Goal: Submit feedback/report problem: Submit feedback/report problem

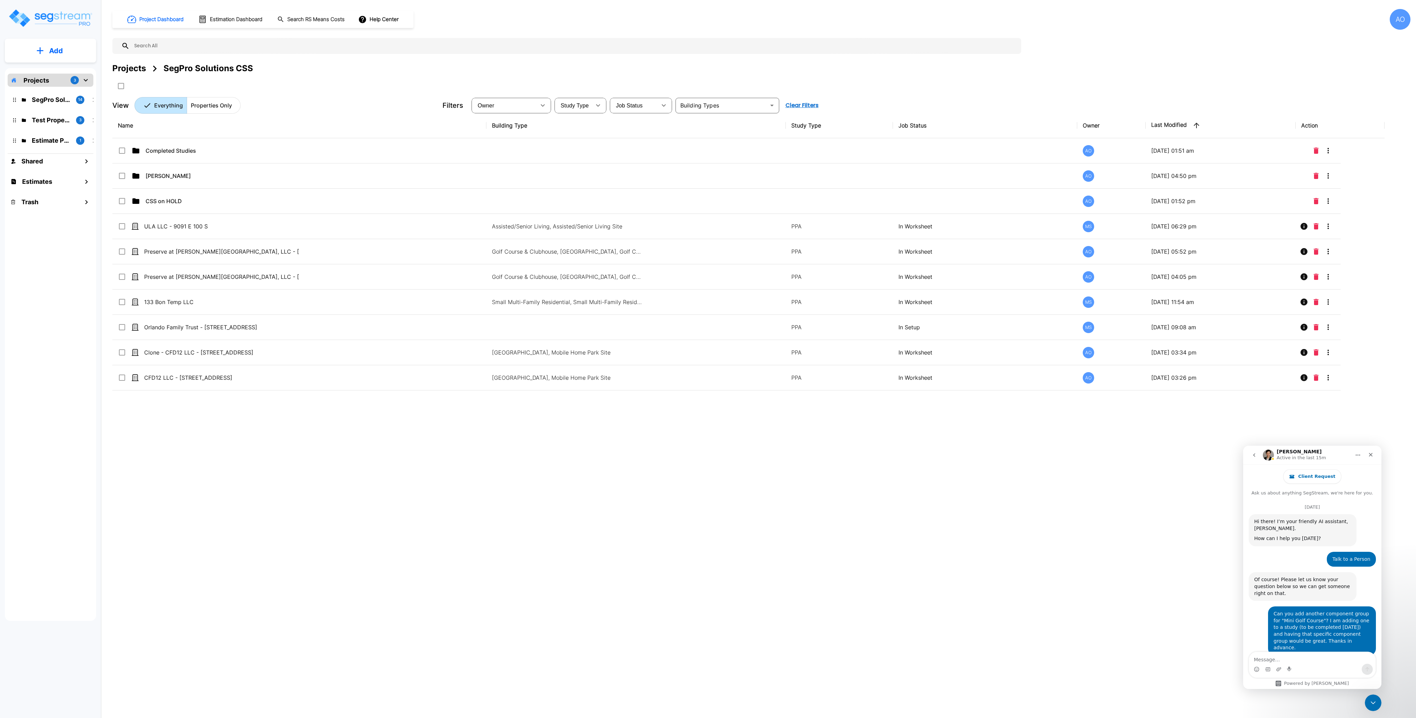
scroll to position [363, 0]
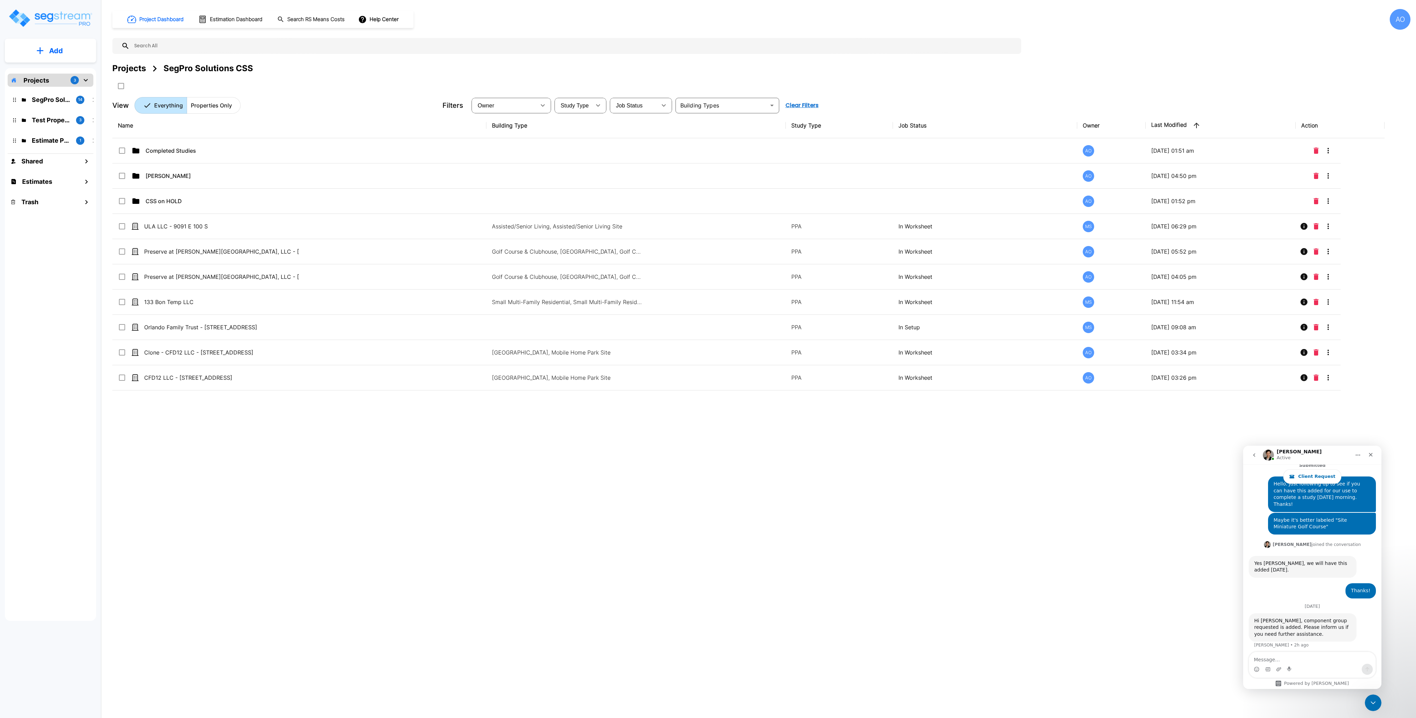
click at [510, 512] on div "Name Building Type Study Type Job Status Owner Last Modified Action Completed S…" at bounding box center [748, 335] width 1272 height 445
click at [1310, 663] on textarea "Message…" at bounding box center [1312, 658] width 127 height 12
click at [887, 577] on div "Project Dashboard Estimation Dashboard Search RS Means Costs Help Center AO Pro…" at bounding box center [761, 359] width 1309 height 718
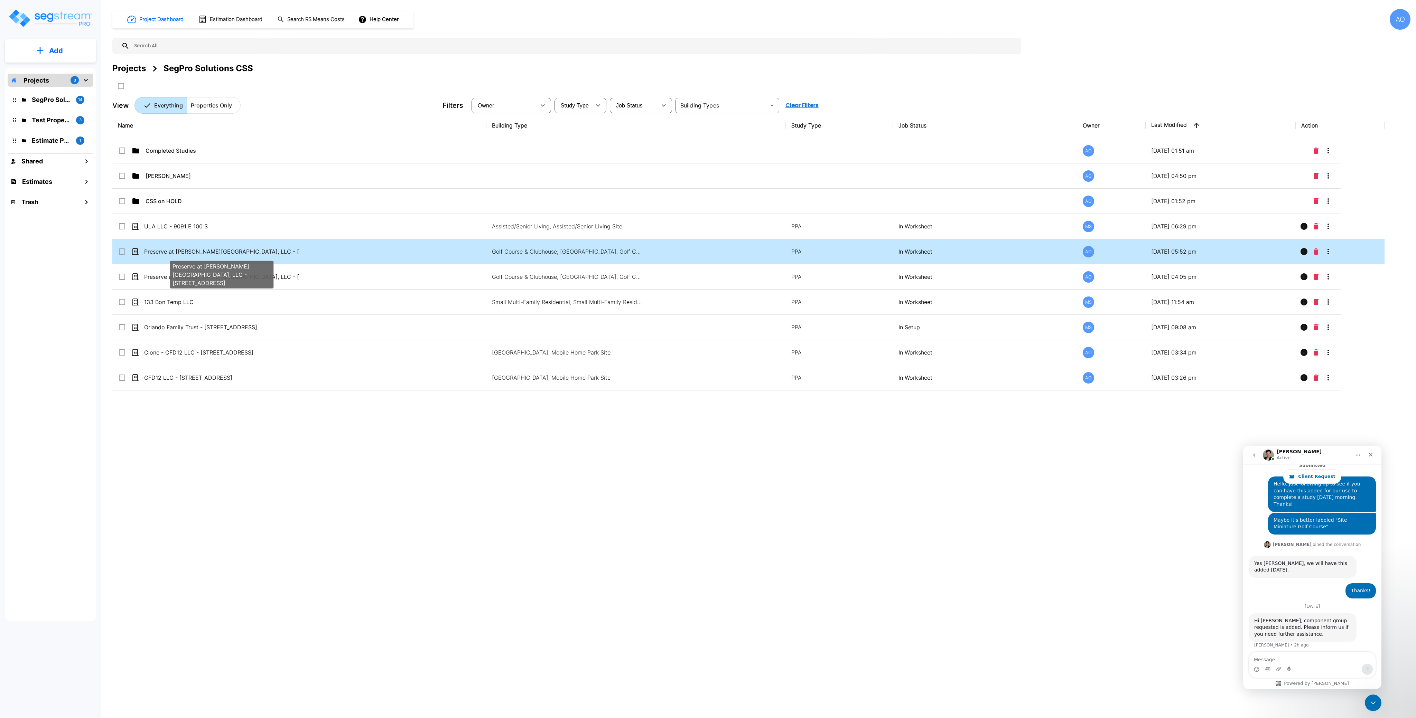
click at [186, 252] on p "Preserve at [PERSON_NAME][GEOGRAPHIC_DATA], LLC - [STREET_ADDRESS]" at bounding box center [221, 252] width 155 height 8
checkbox input "true"
click at [186, 252] on p "Preserve at [PERSON_NAME][GEOGRAPHIC_DATA], LLC - [STREET_ADDRESS]" at bounding box center [221, 252] width 155 height 8
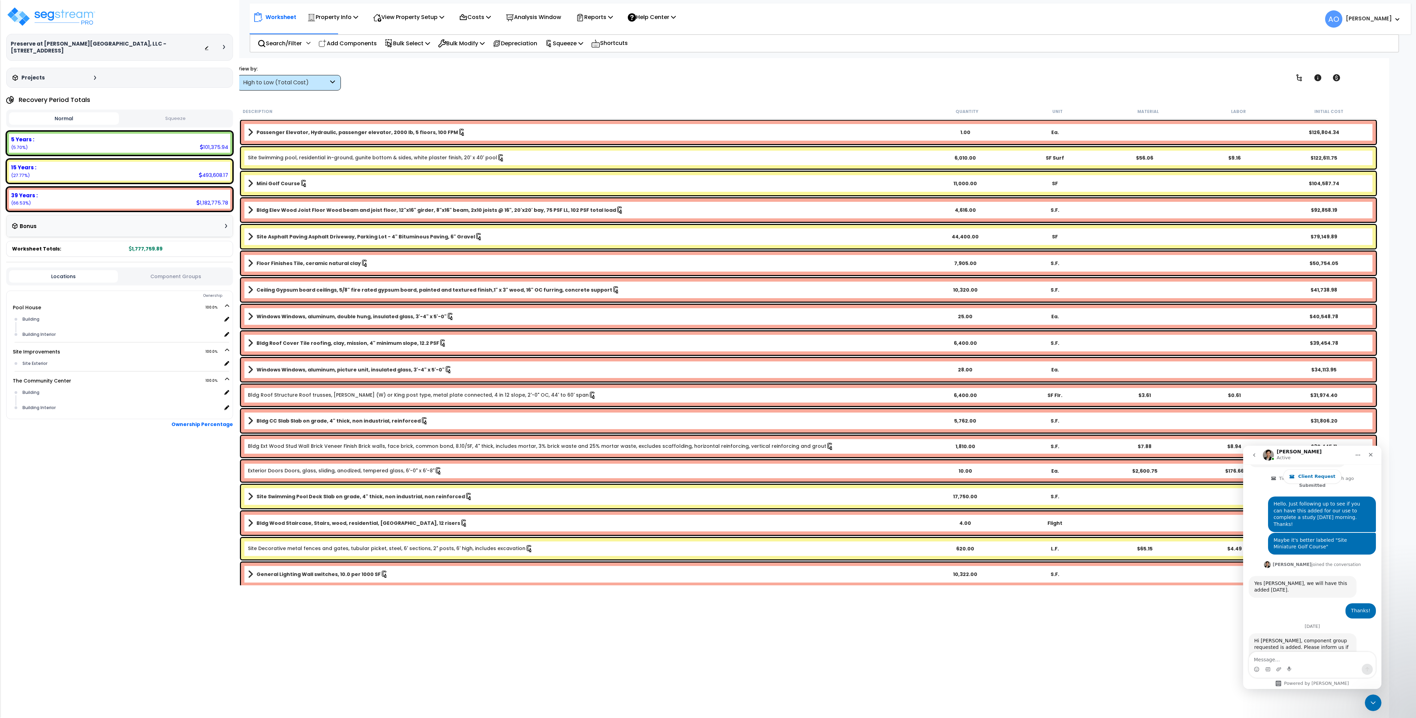
scroll to position [363, 0]
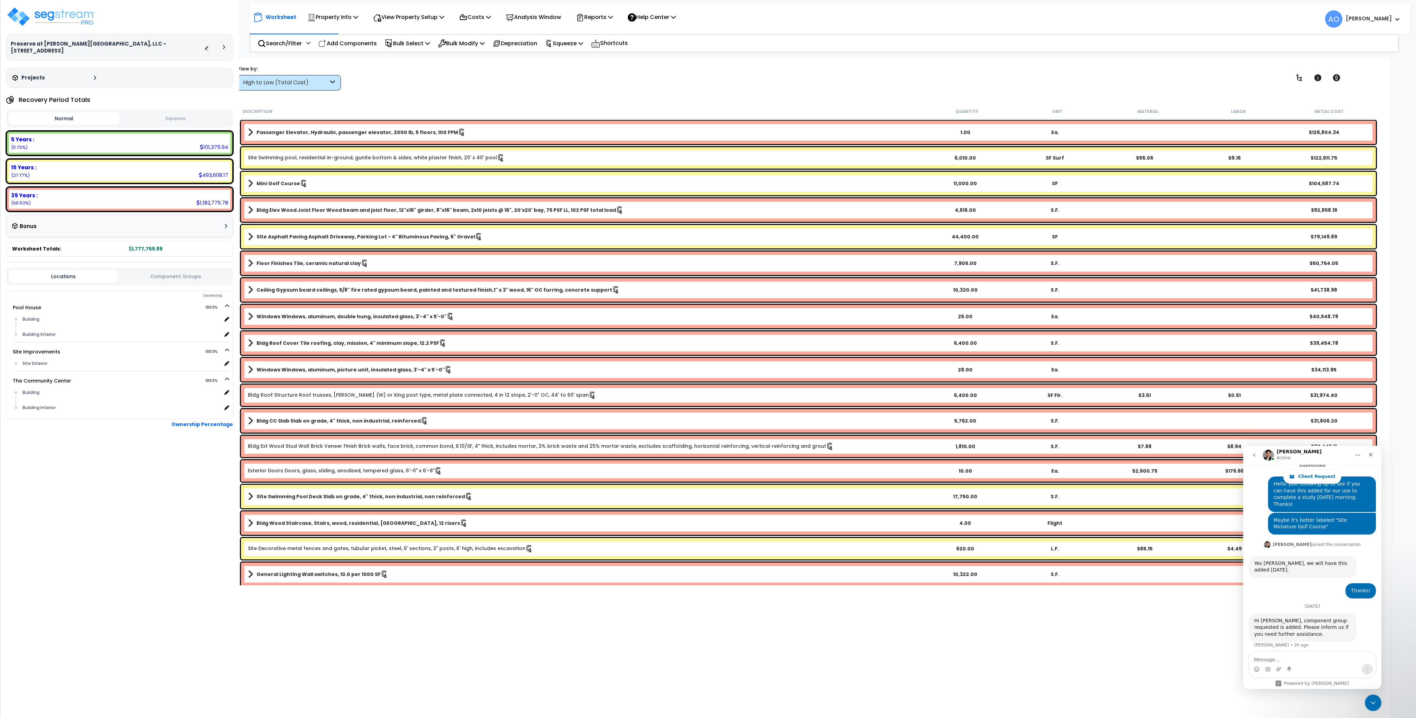
click at [159, 113] on button "Squeeze" at bounding box center [176, 119] width 110 height 12
click at [317, 81] on div "High to Low (Total Cost)" at bounding box center [285, 83] width 85 height 8
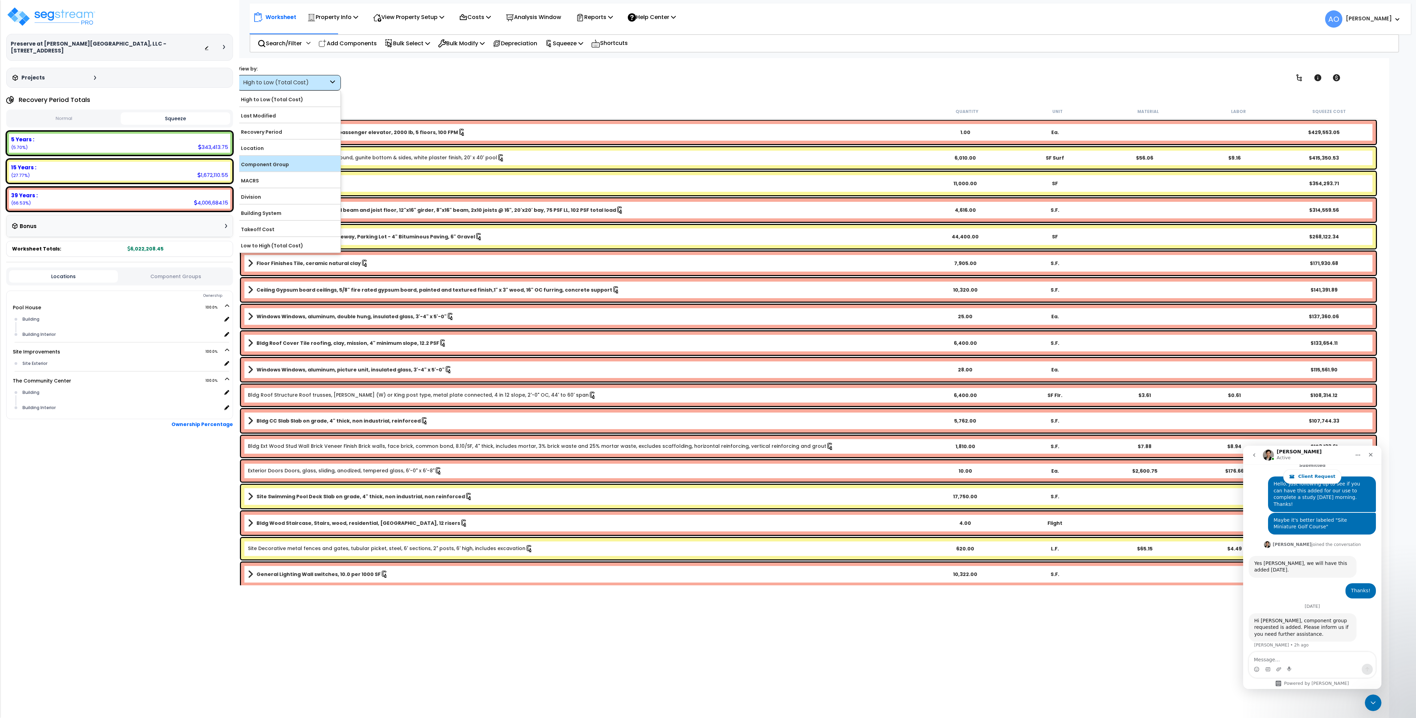
click at [286, 168] on label "Component Group" at bounding box center [288, 164] width 103 height 10
click at [0, 0] on input "Component Group" at bounding box center [0, 0] width 0 height 0
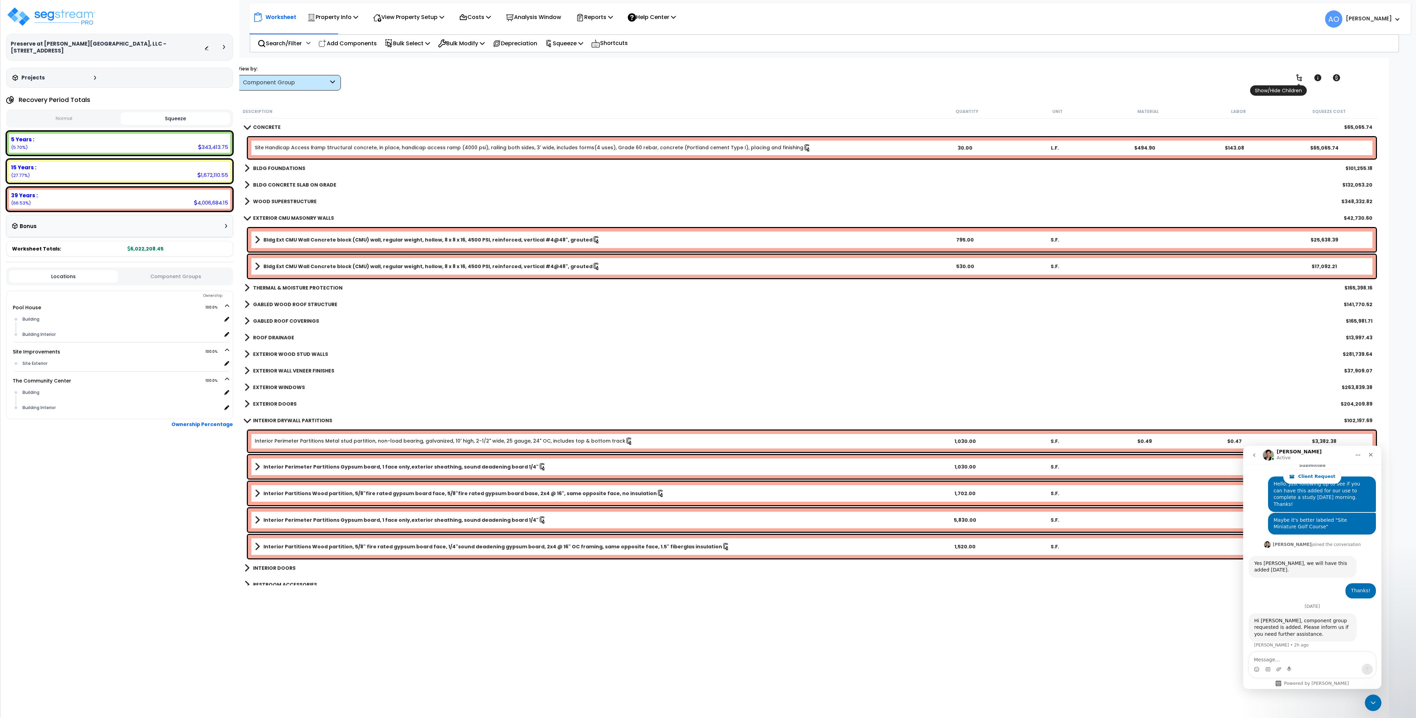
click at [1295, 81] on link at bounding box center [1299, 77] width 15 height 15
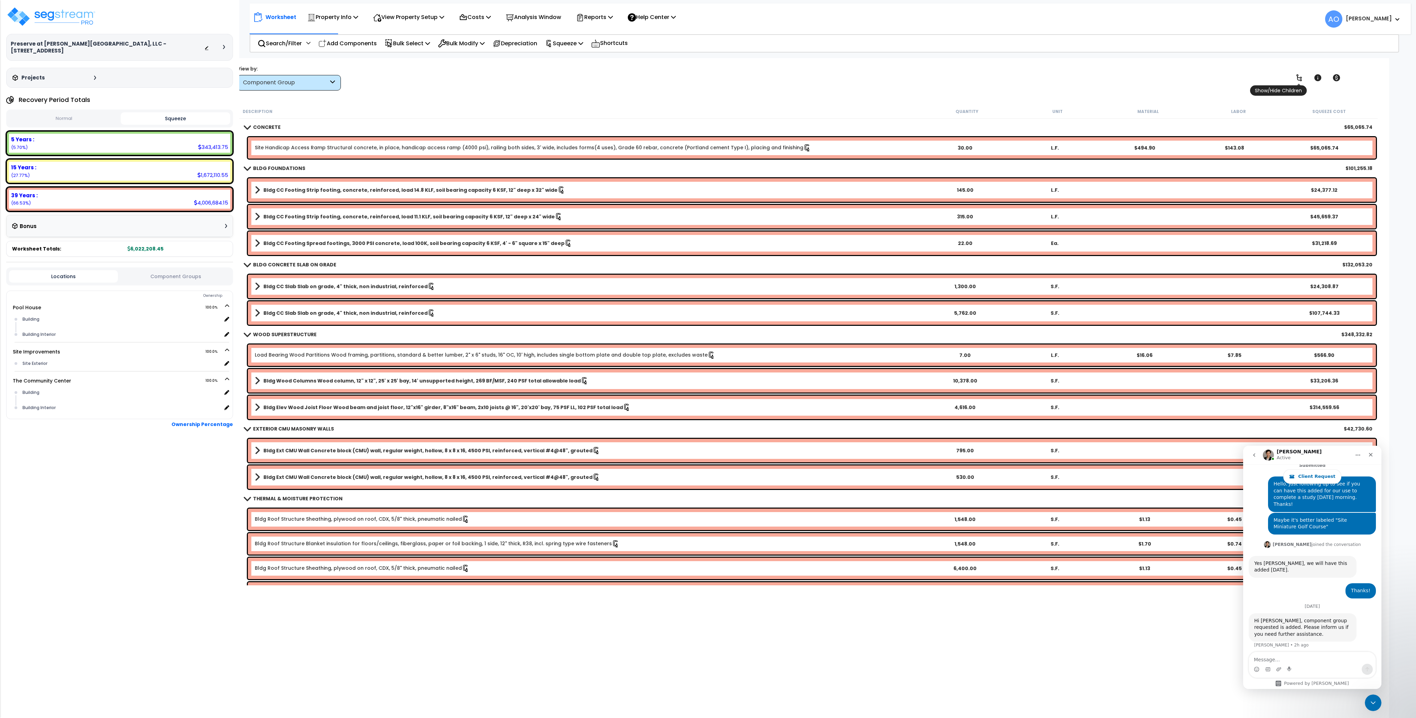
click at [1297, 80] on icon at bounding box center [1299, 78] width 8 height 8
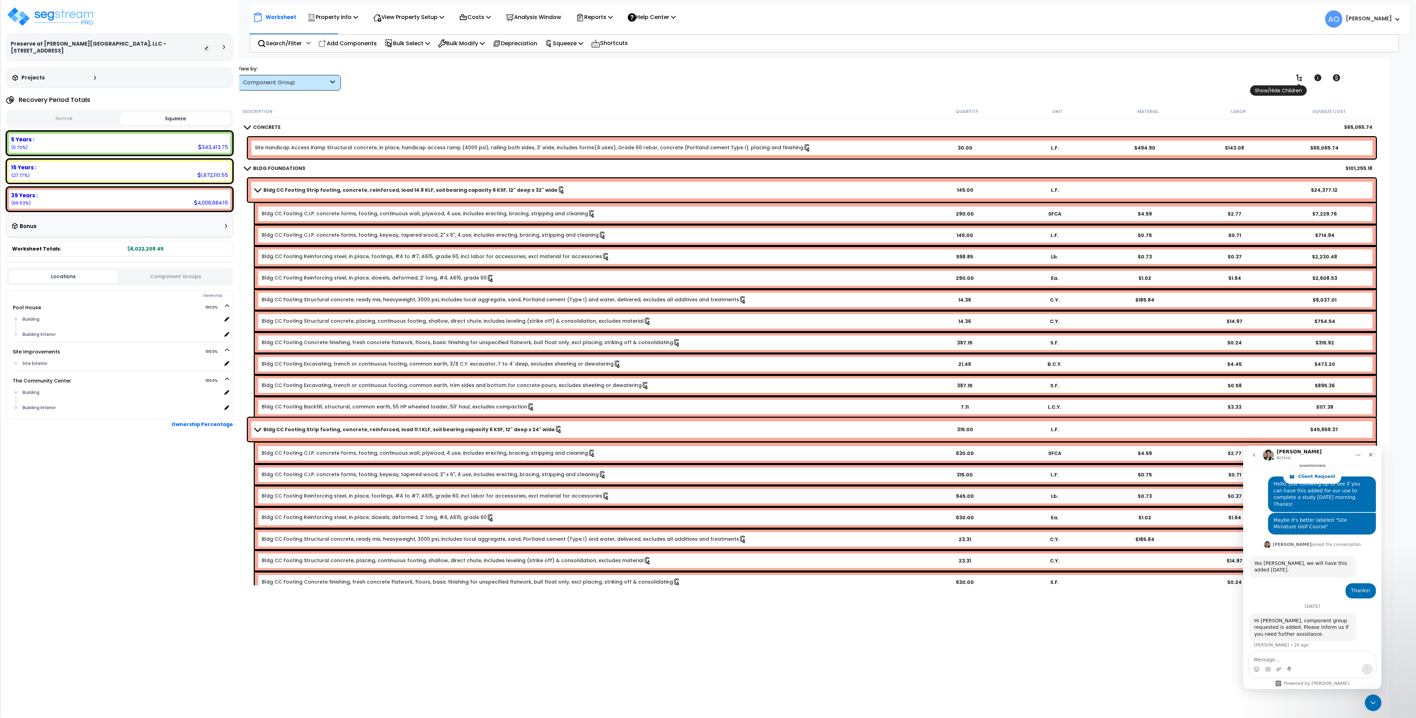
click at [1297, 80] on icon at bounding box center [1299, 78] width 8 height 8
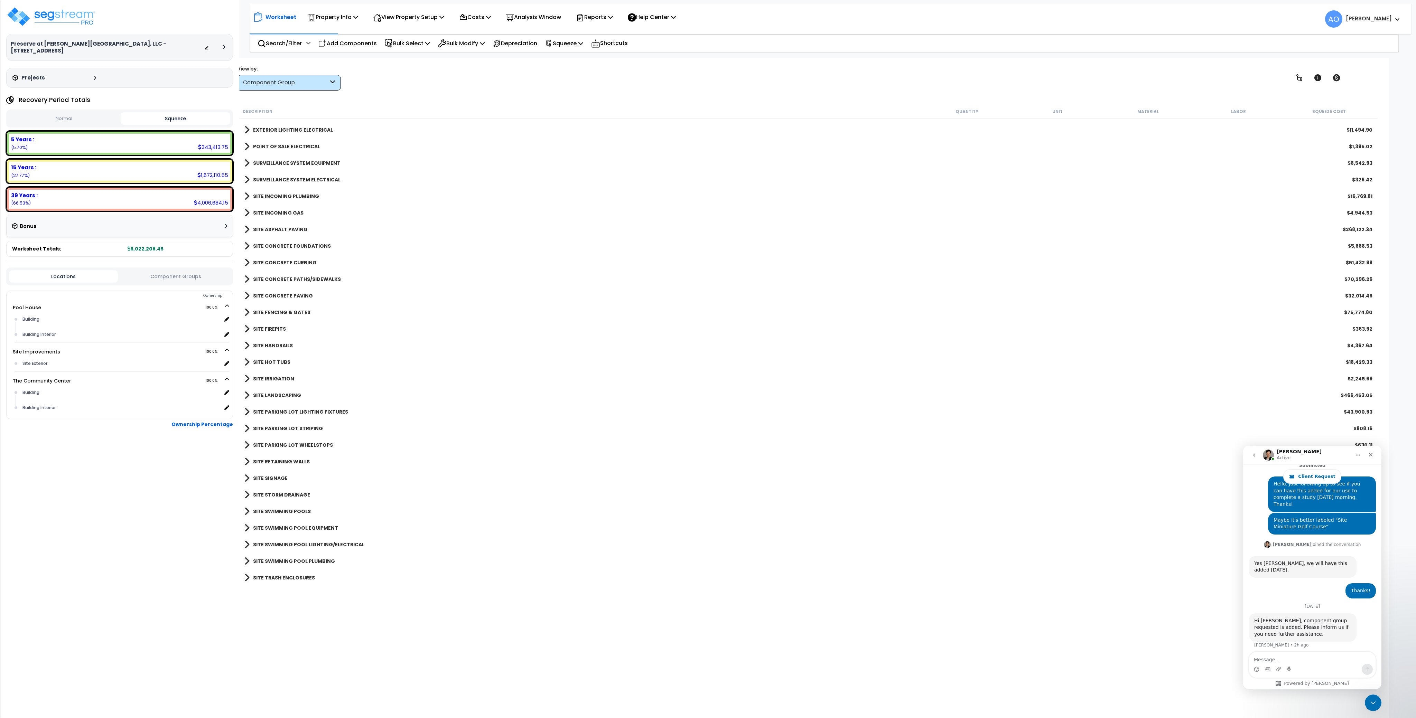
scroll to position [30, 0]
click at [280, 396] on b "SITE LANDSCAPING" at bounding box center [277, 395] width 48 height 7
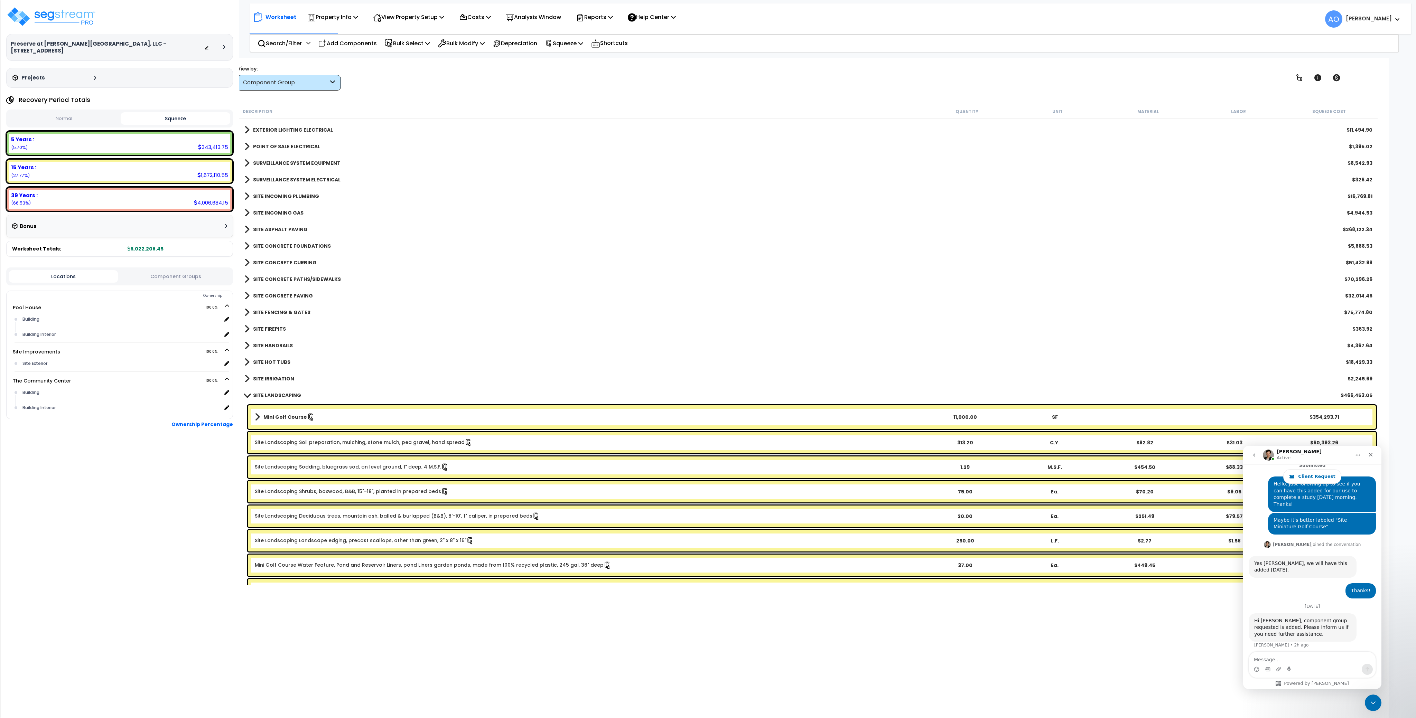
click at [287, 416] on b "Mini Golf Course" at bounding box center [285, 417] width 44 height 7
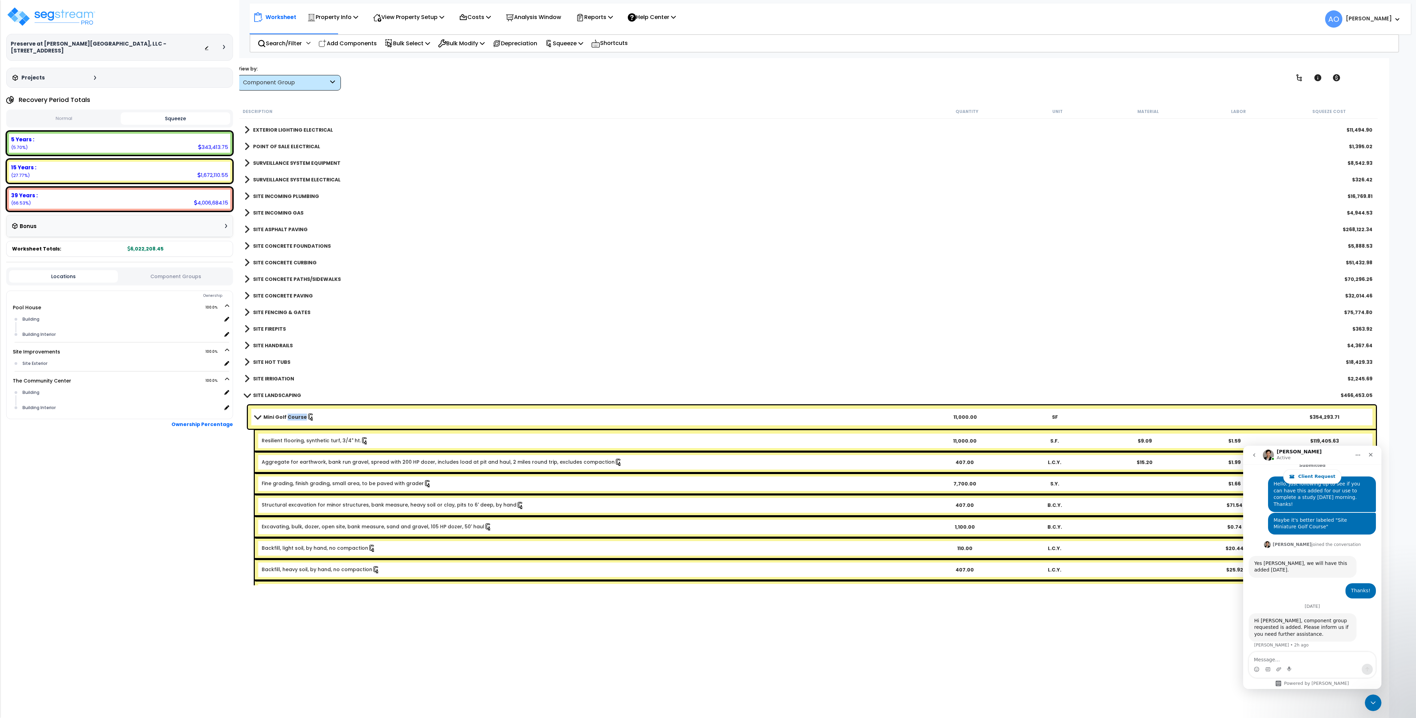
click at [287, 416] on b "Mini Golf Course" at bounding box center [285, 417] width 44 height 7
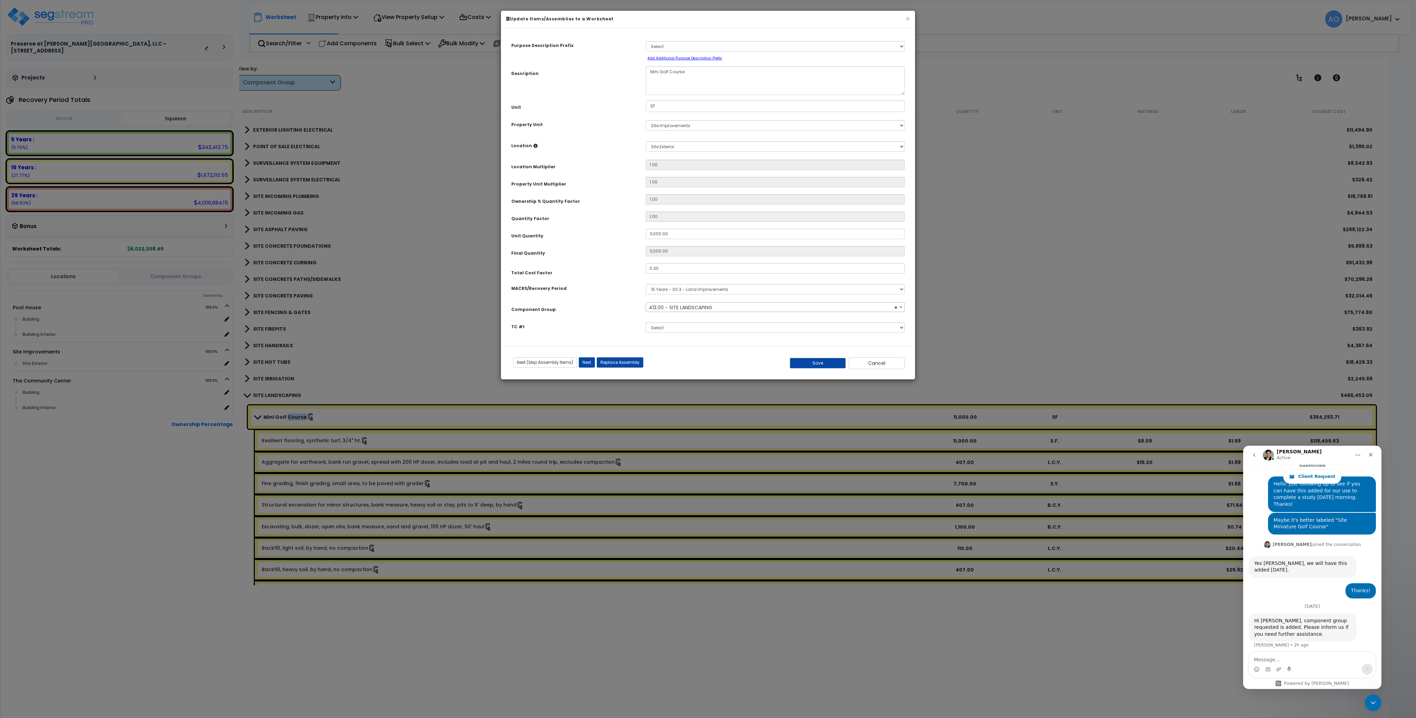
select select "46209"
click at [707, 308] on span "× 413.00 - SITE LANDSCAPING" at bounding box center [775, 308] width 258 height 10
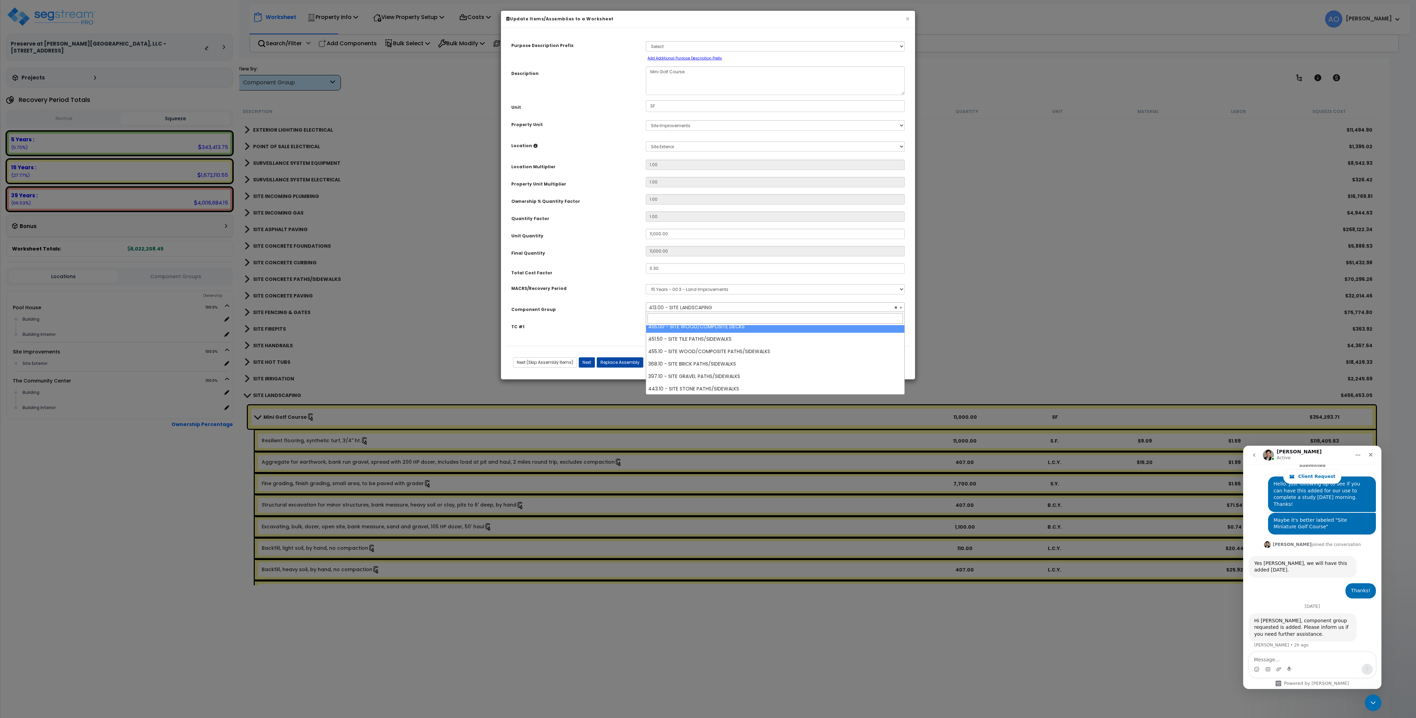
scroll to position [1200, 0]
click at [715, 307] on span "× 413.00 - SITE LANDSCAPING" at bounding box center [775, 308] width 258 height 10
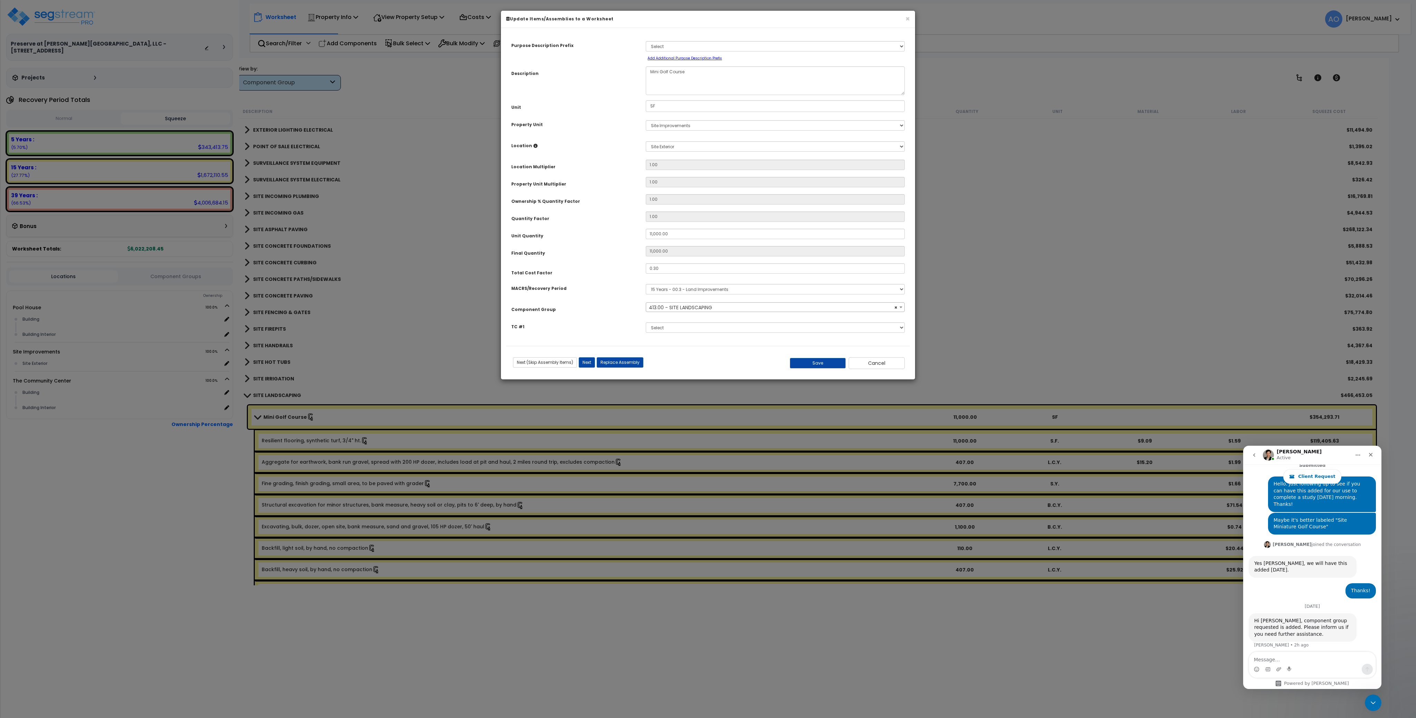
click at [715, 307] on span "× 413.00 - SITE LANDSCAPING" at bounding box center [775, 308] width 258 height 10
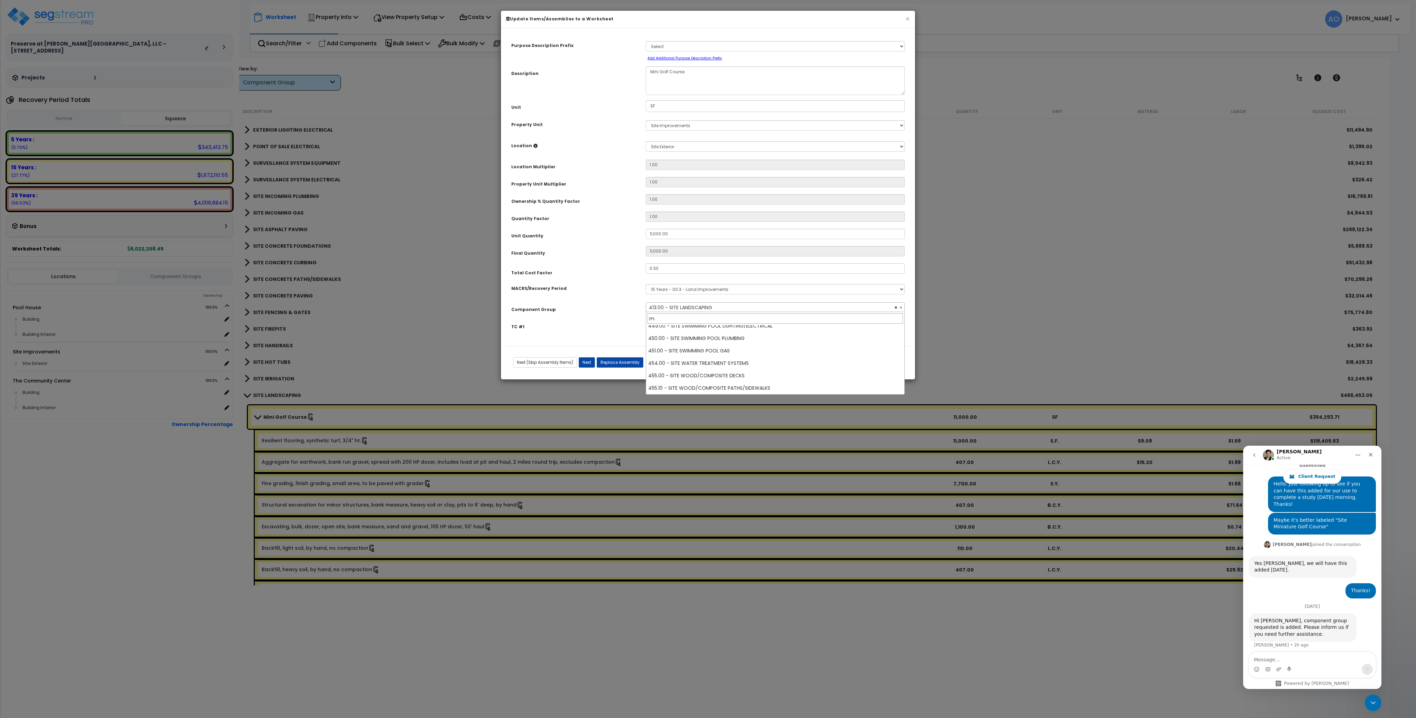
scroll to position [0, 0]
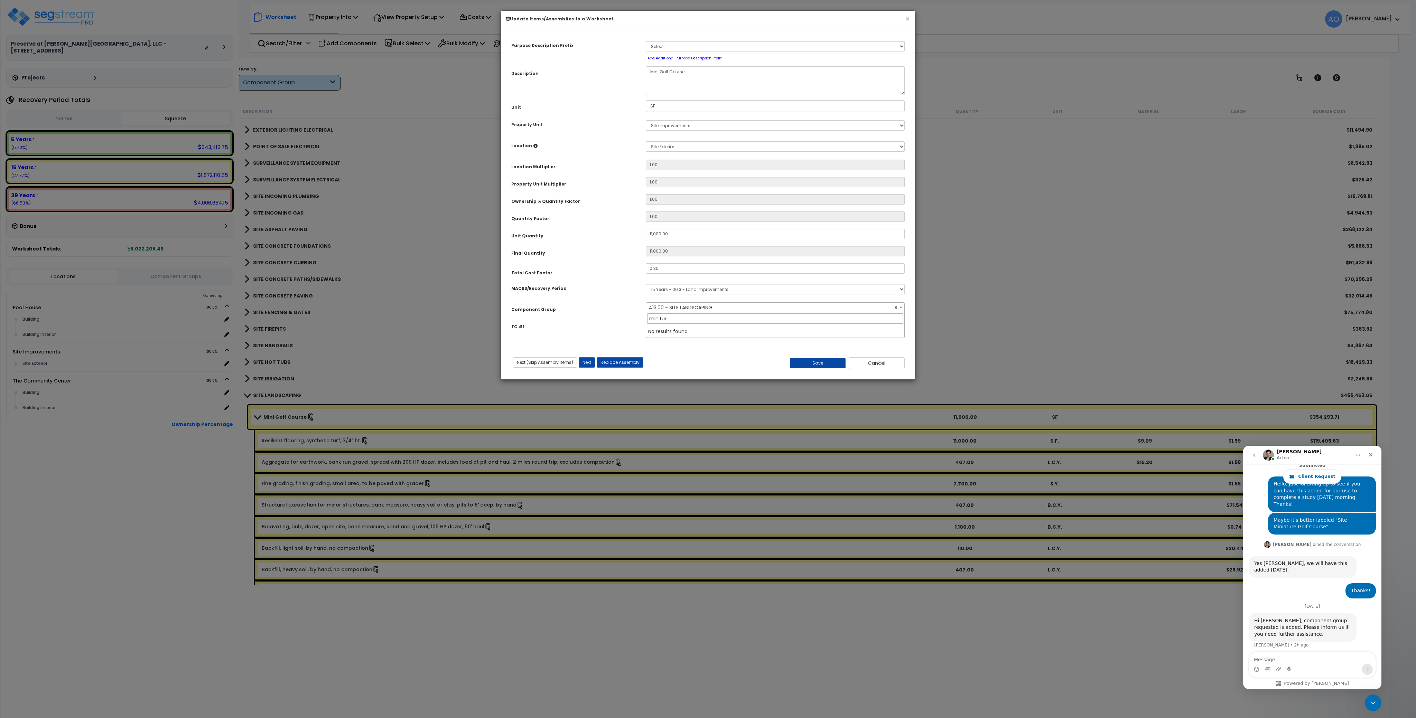
type input "miniture"
click at [877, 367] on button "Cancel" at bounding box center [877, 363] width 56 height 12
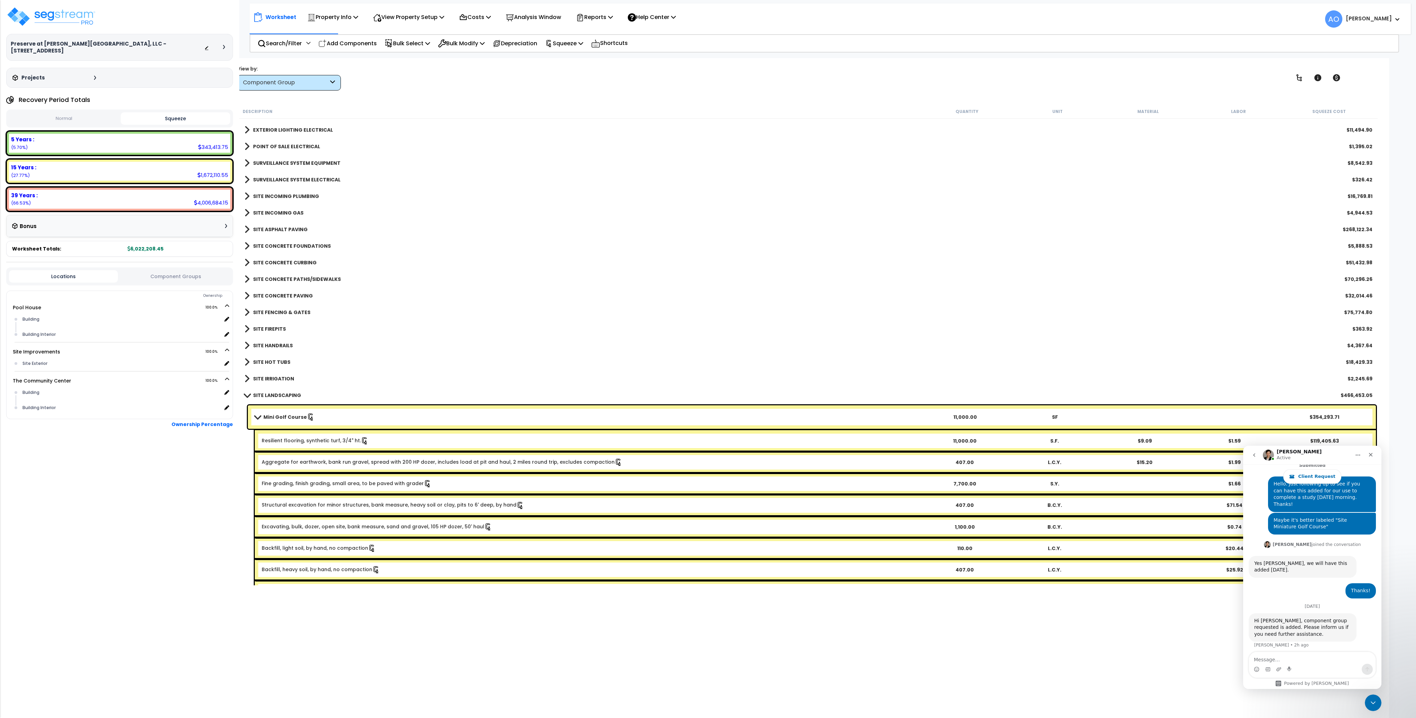
click at [258, 418] on span at bounding box center [258, 417] width 10 height 5
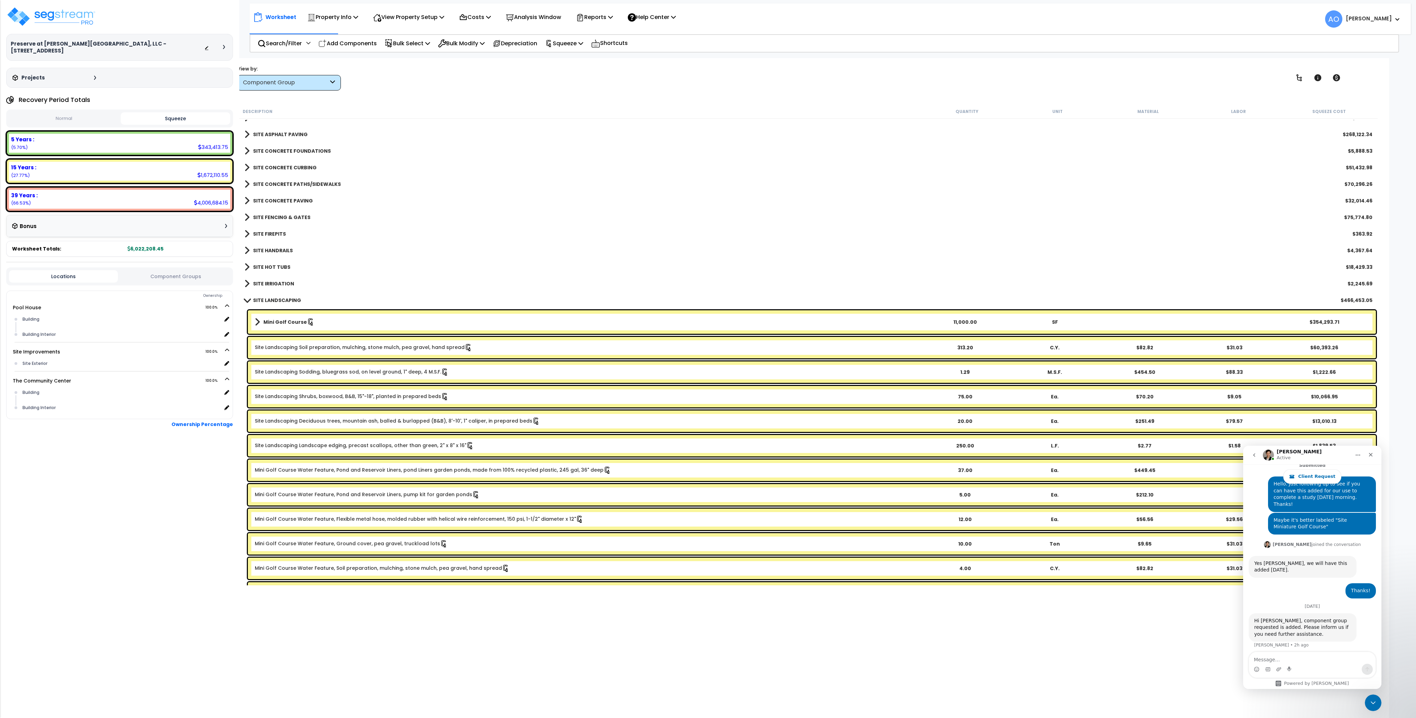
scroll to position [1050, 0]
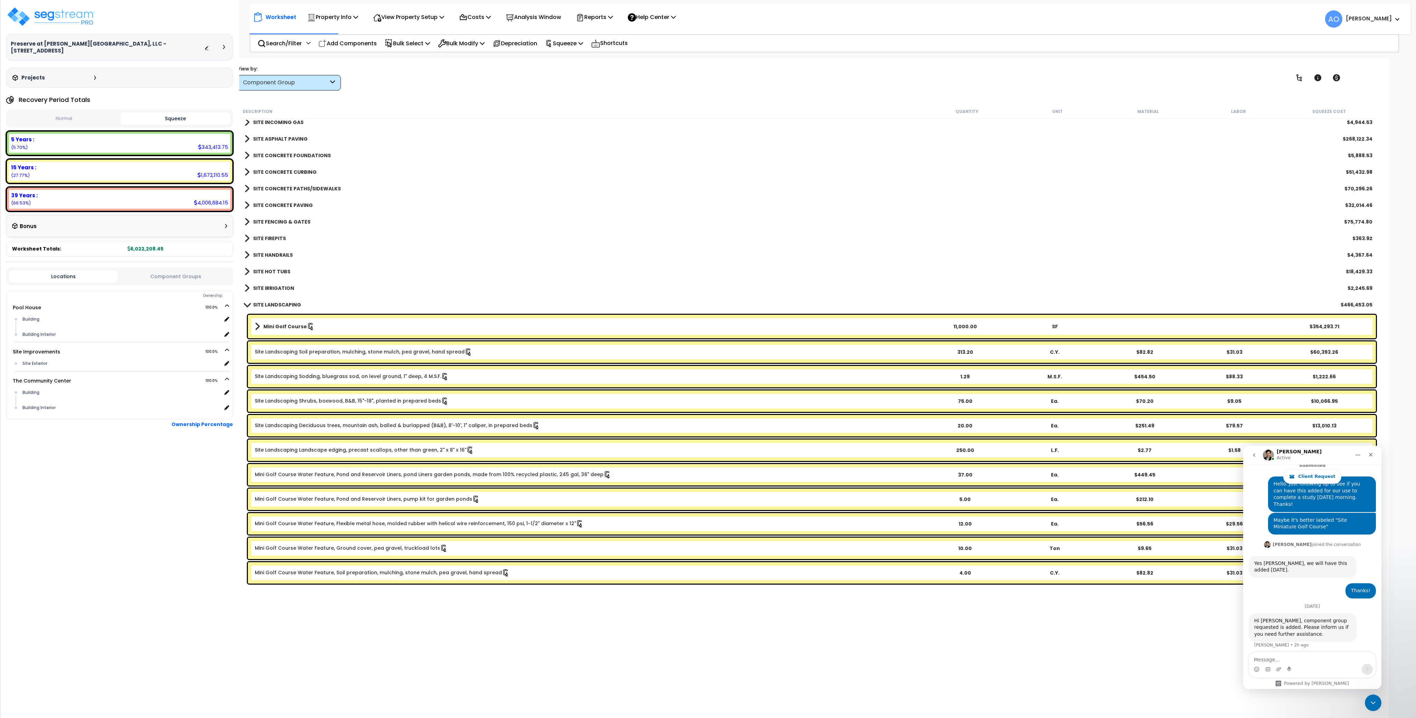
click at [266, 306] on b "SITE LANDSCAPING" at bounding box center [277, 304] width 48 height 7
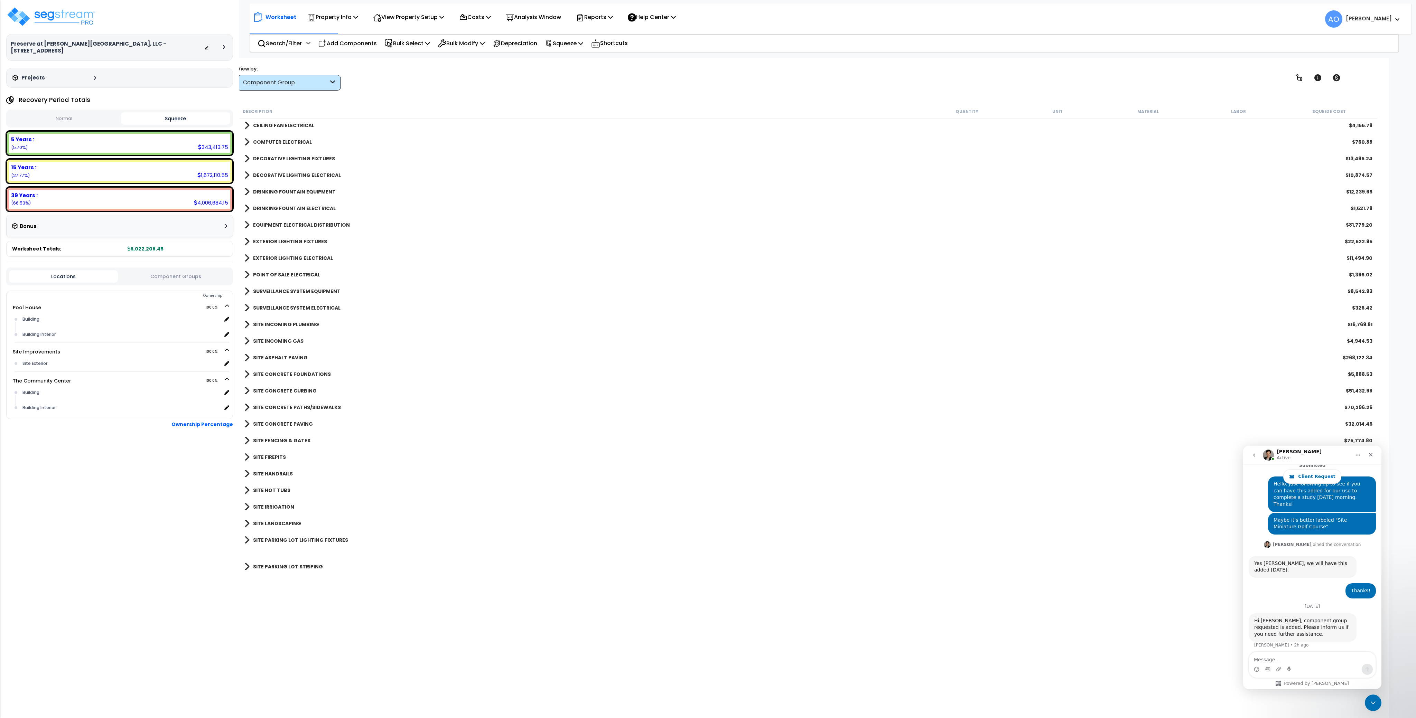
scroll to position [681, 0]
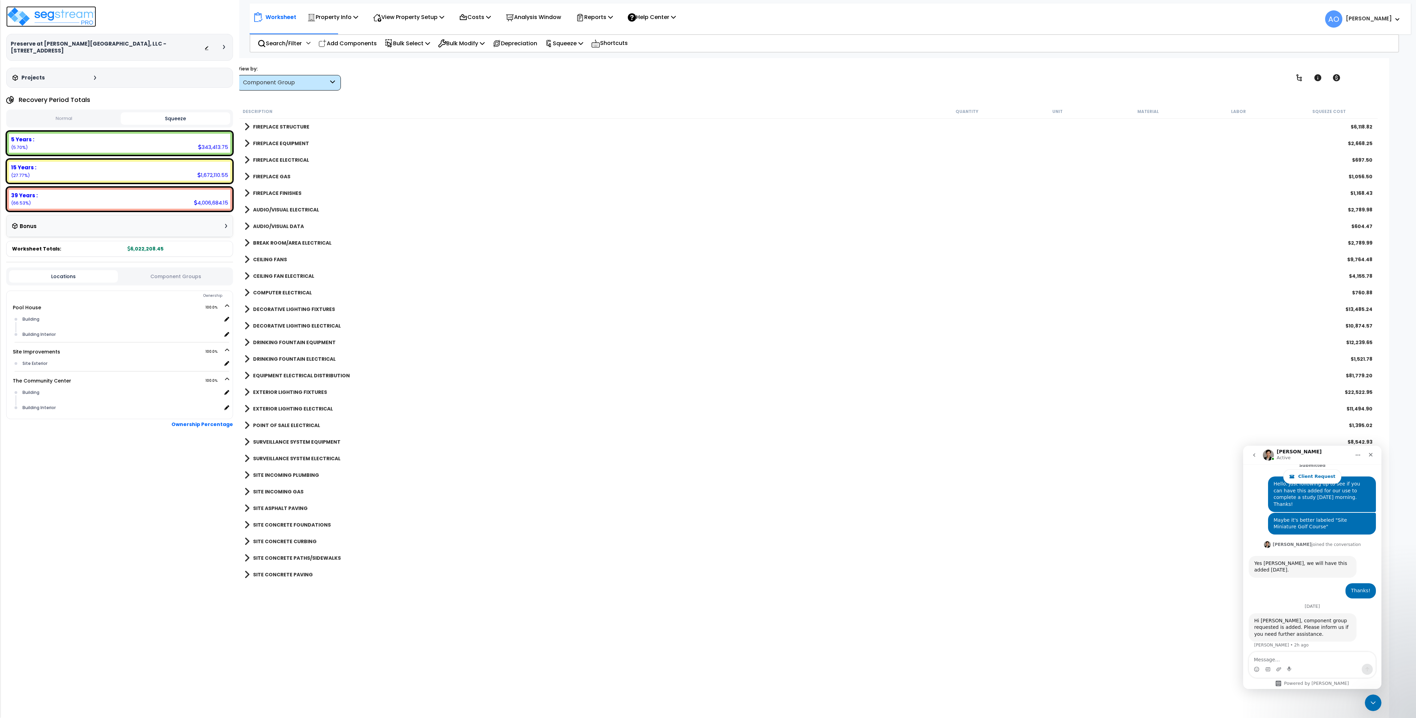
click at [73, 19] on img at bounding box center [51, 16] width 90 height 21
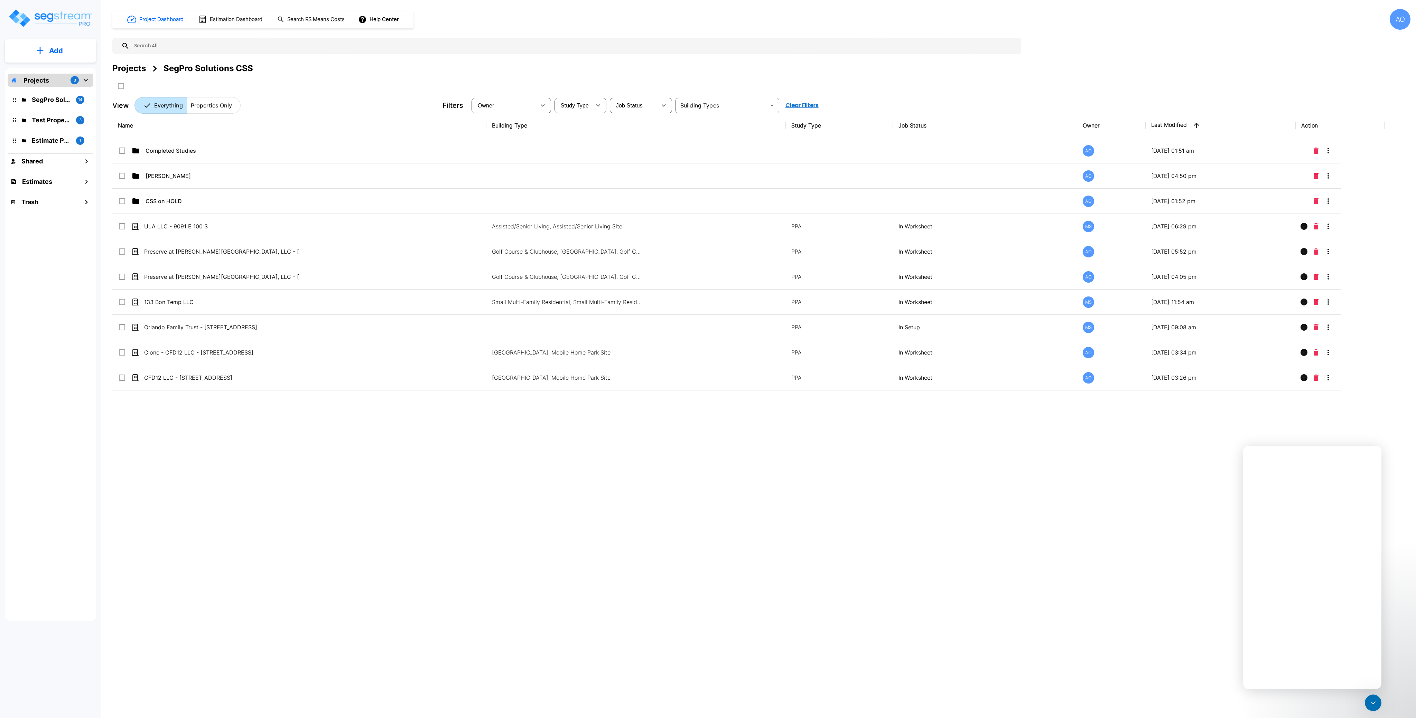
click at [1400, 23] on div "AO" at bounding box center [1400, 19] width 21 height 21
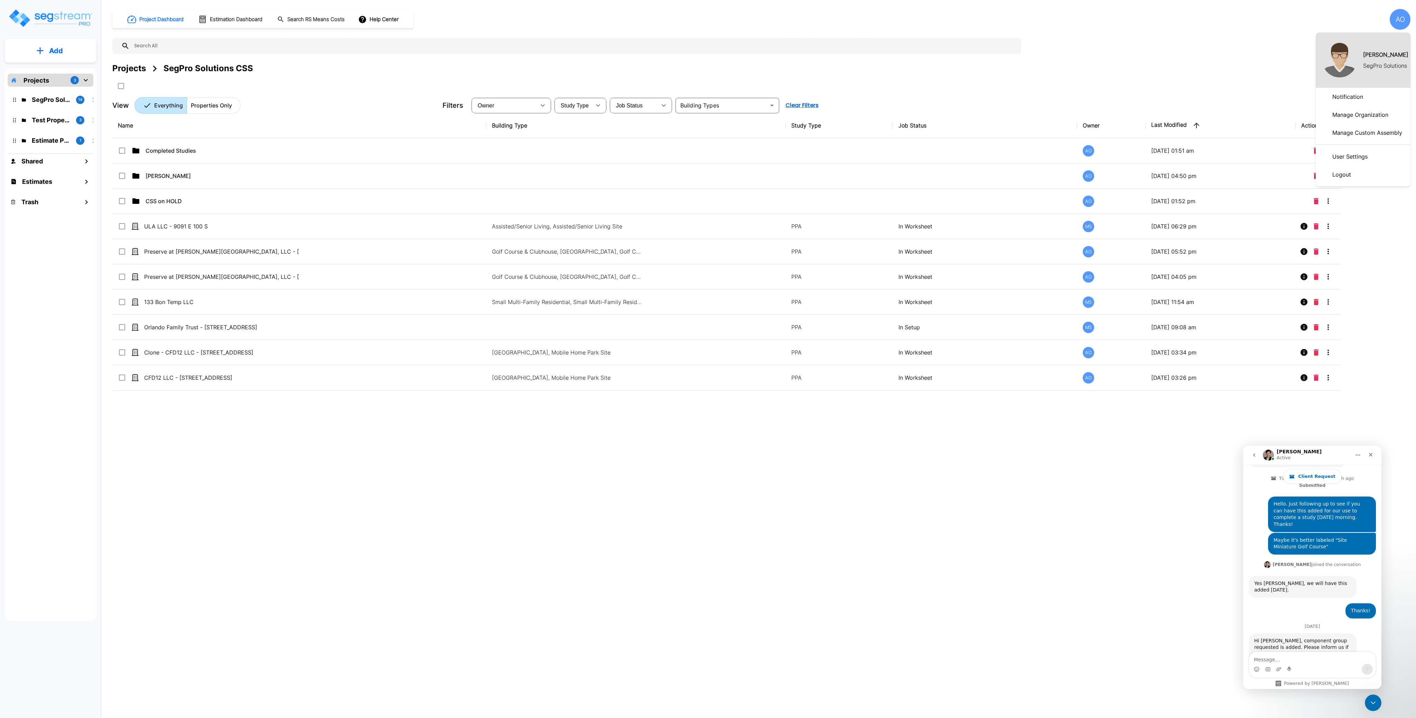
scroll to position [363, 0]
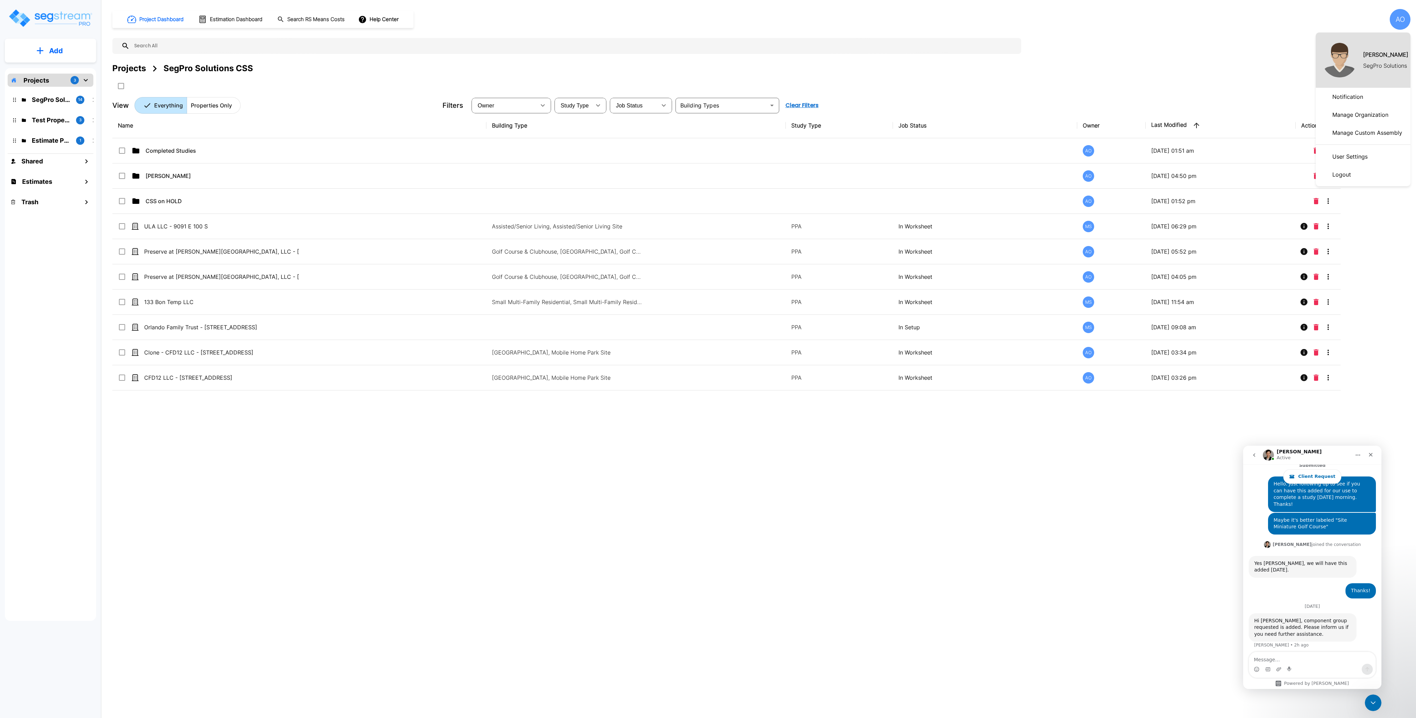
click at [1351, 172] on p "Logout" at bounding box center [1342, 175] width 24 height 14
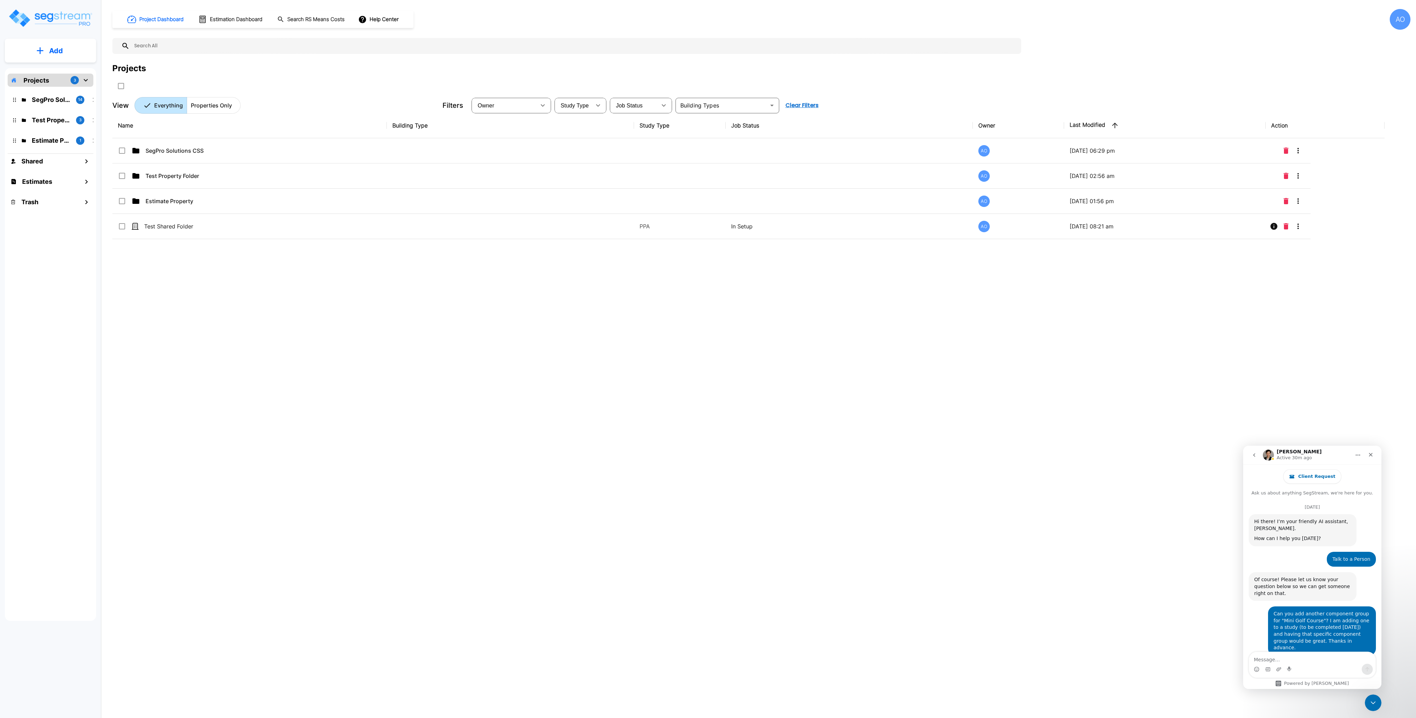
scroll to position [390, 0]
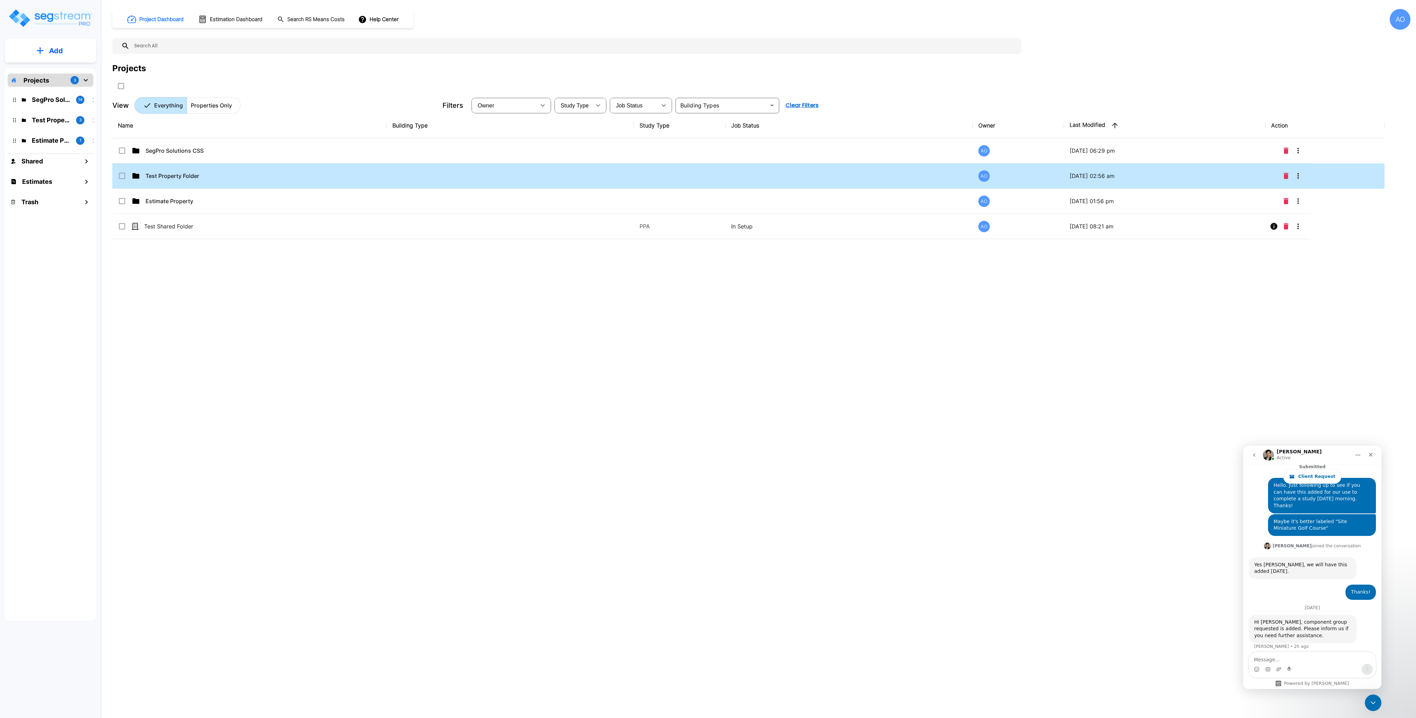
scroll to position [363, 0]
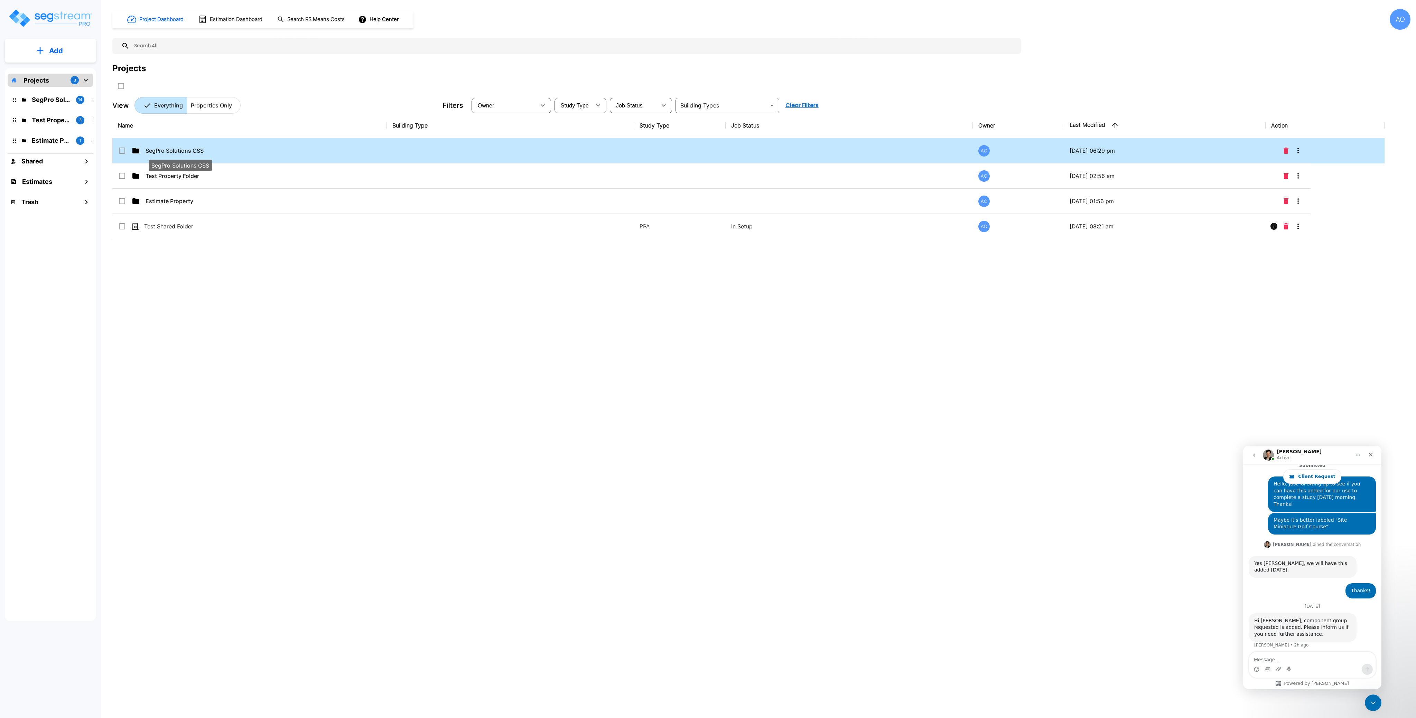
click at [167, 150] on p "SegPro Solutions CSS" at bounding box center [180, 151] width 69 height 8
checkbox input "true"
click at [167, 150] on p "SegPro Solutions CSS" at bounding box center [180, 151] width 69 height 8
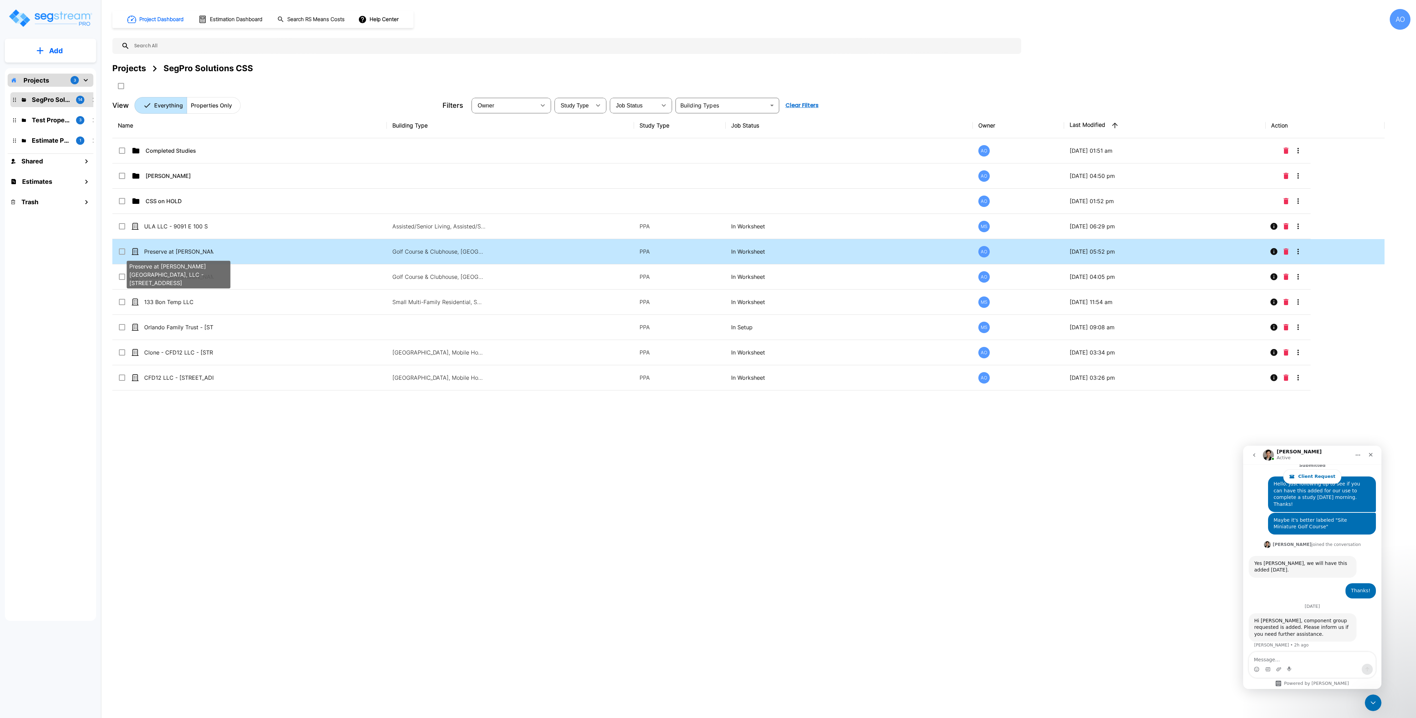
click at [202, 251] on p "Preserve at [PERSON_NAME][GEOGRAPHIC_DATA], LLC - [STREET_ADDRESS]" at bounding box center [178, 252] width 69 height 8
checkbox input "true"
click at [202, 251] on p "Preserve at [PERSON_NAME][GEOGRAPHIC_DATA], LLC - [STREET_ADDRESS]" at bounding box center [178, 252] width 69 height 8
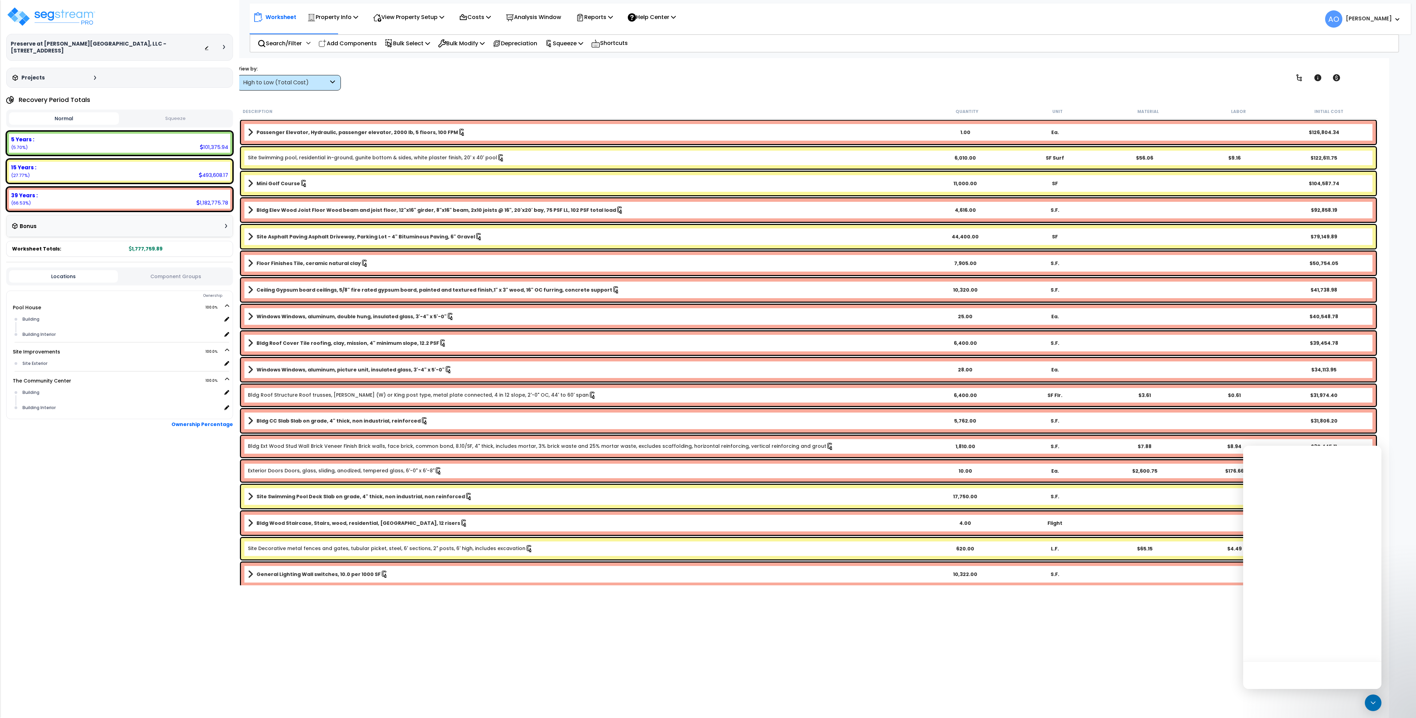
click at [331, 82] on icon at bounding box center [332, 83] width 5 height 8
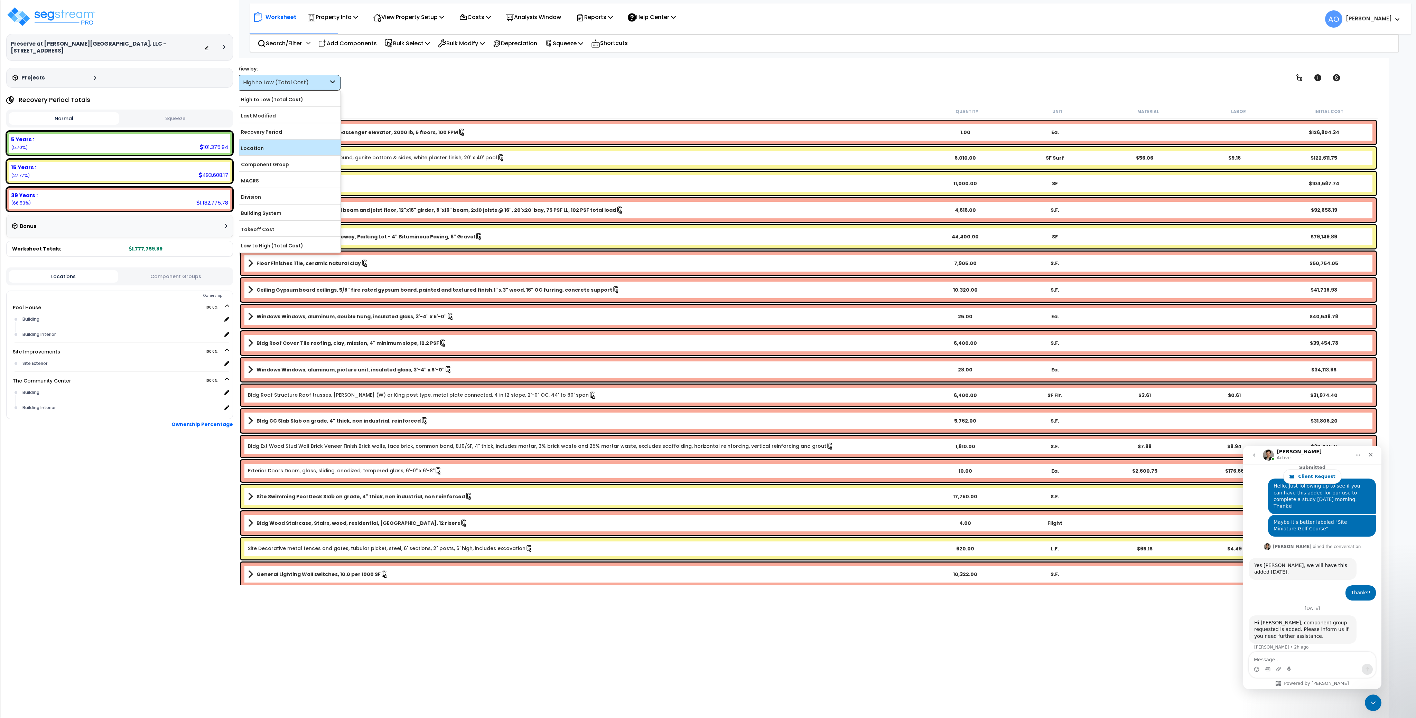
scroll to position [363, 0]
click at [286, 163] on label "Component Group" at bounding box center [288, 164] width 103 height 10
click at [0, 0] on input "Component Group" at bounding box center [0, 0] width 0 height 0
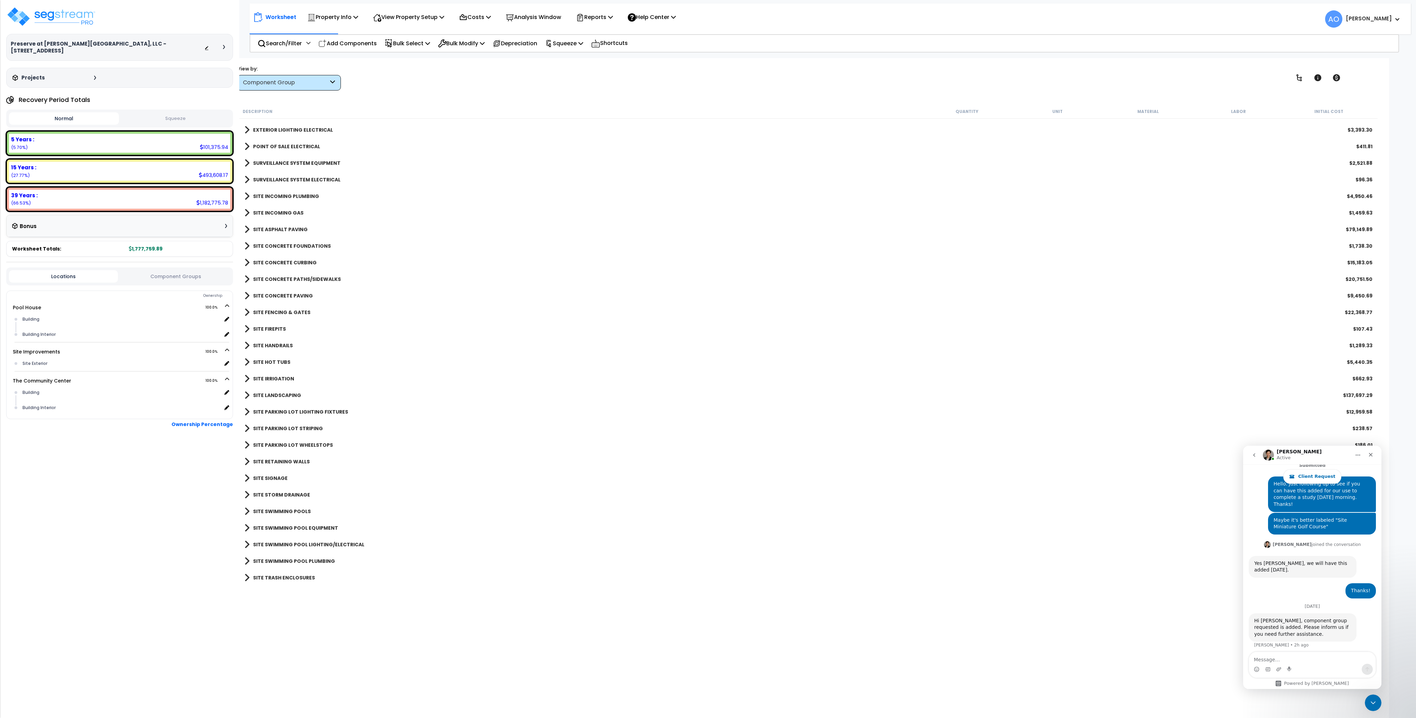
scroll to position [30, 0]
click at [287, 393] on b "SITE LANDSCAPING" at bounding box center [277, 395] width 48 height 7
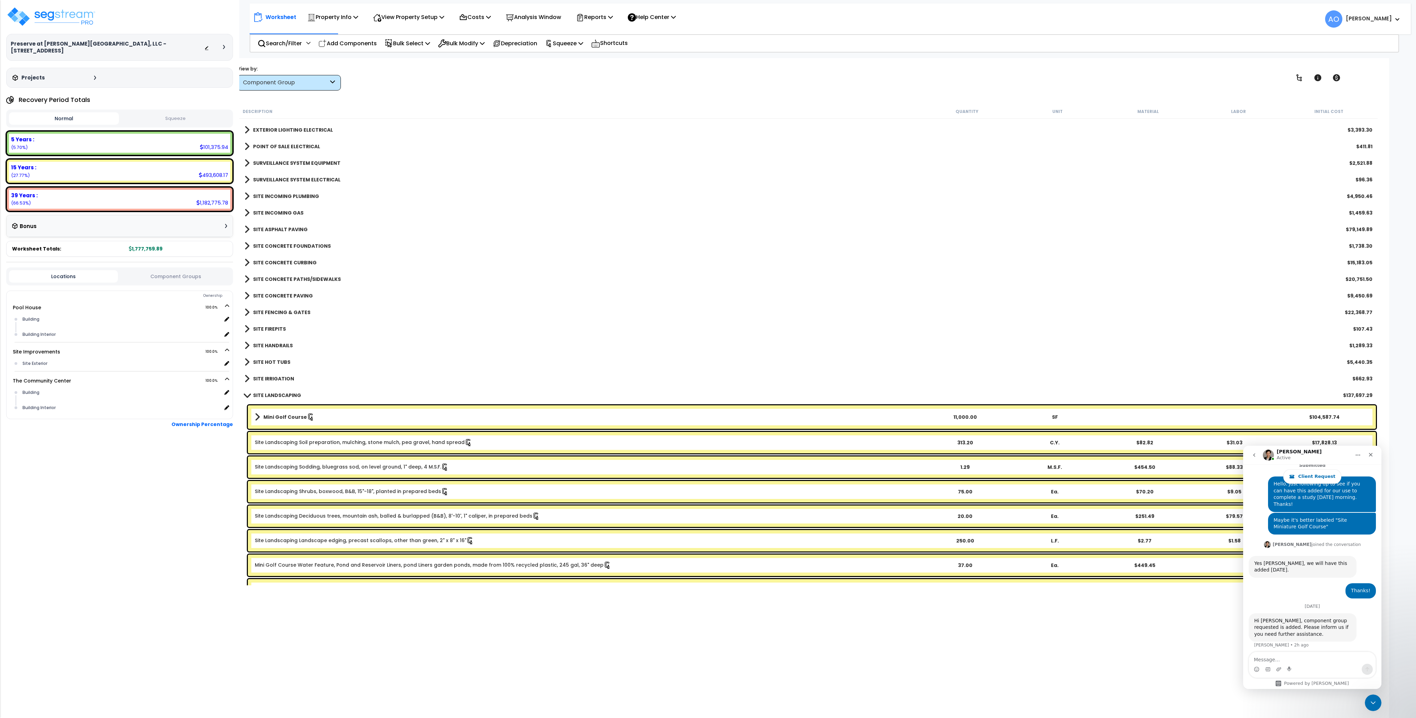
click at [285, 418] on b "Mini Golf Course" at bounding box center [285, 417] width 44 height 7
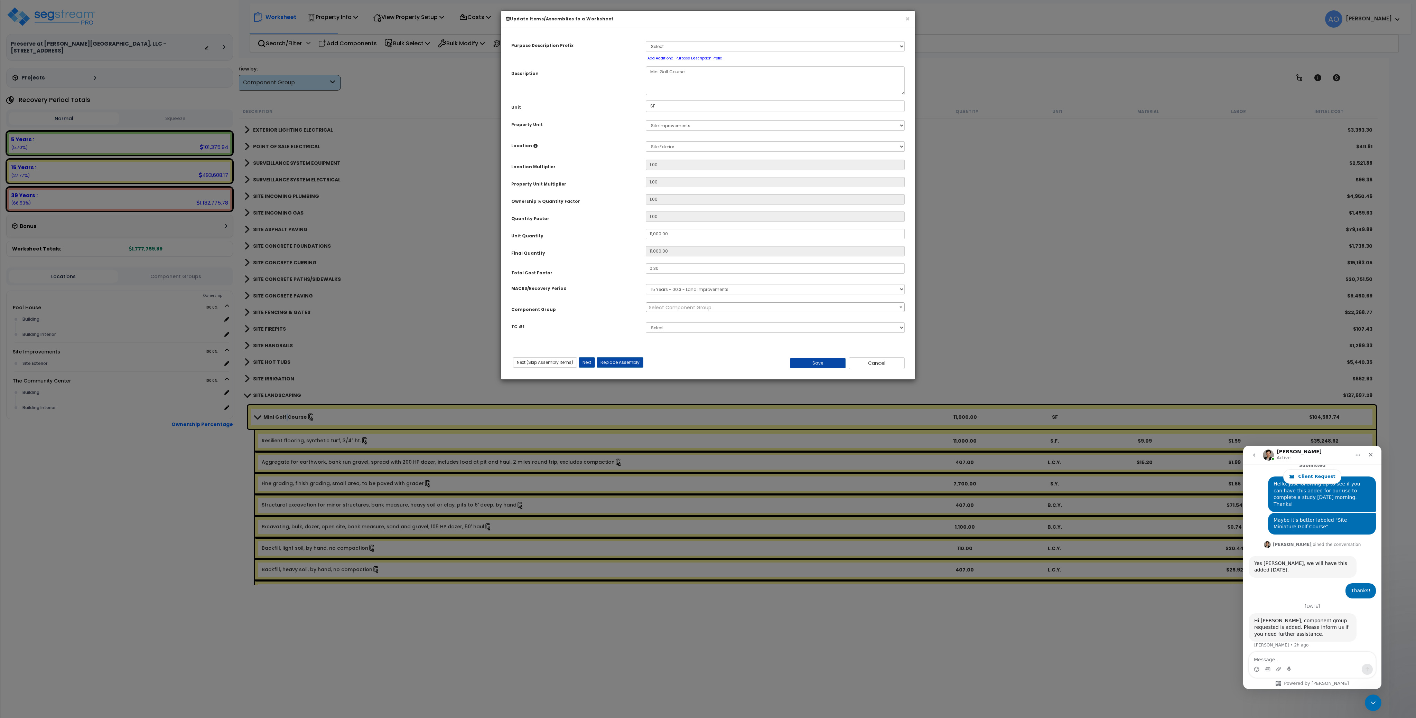
select select "46209"
click at [698, 307] on span "× 413.00 - SITE LANDSCAPING" at bounding box center [775, 308] width 258 height 10
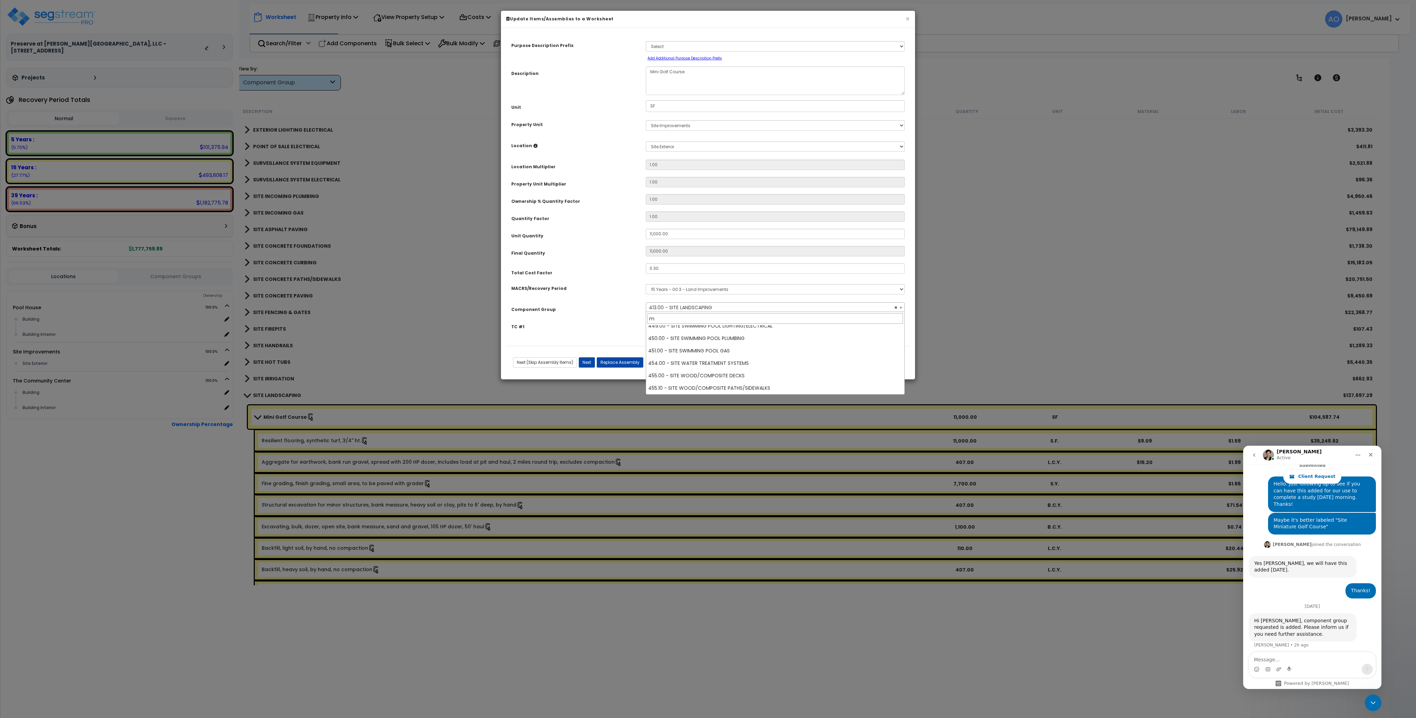
scroll to position [0, 0]
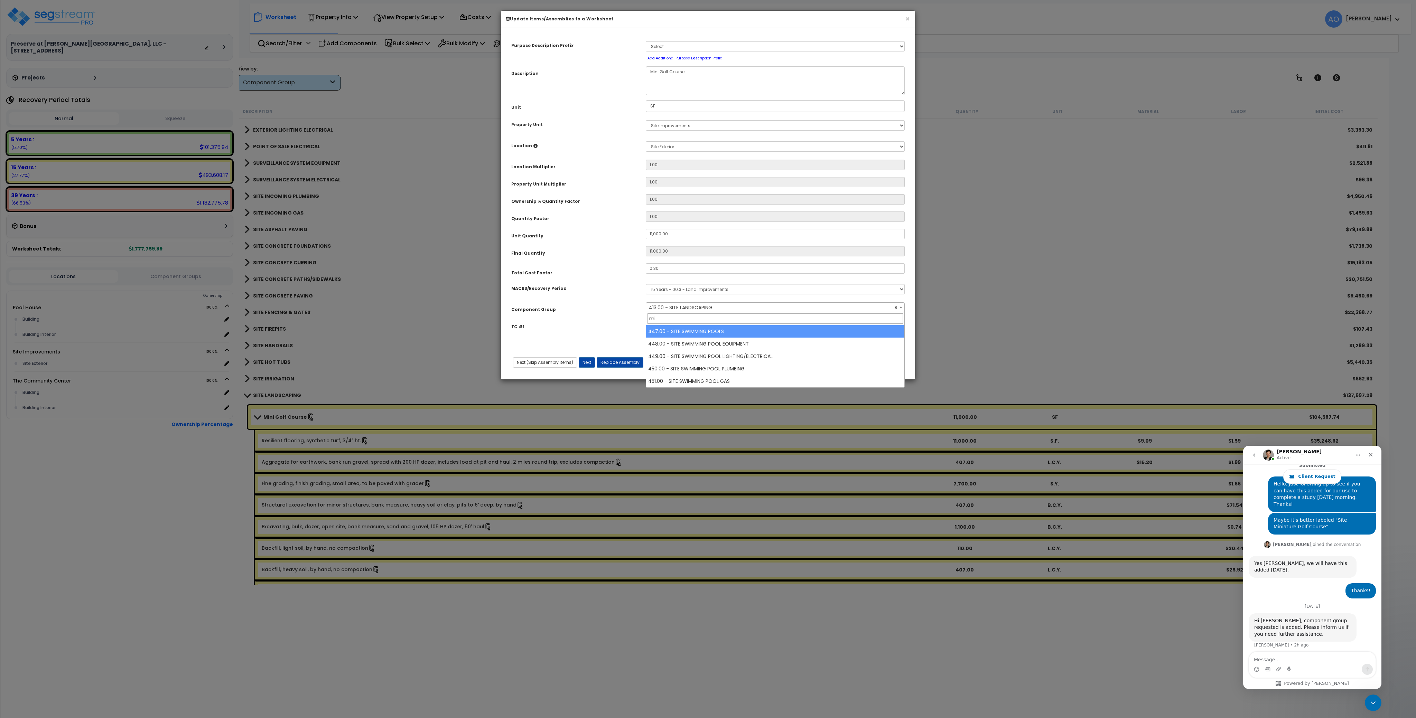
type input "m"
type input "golf"
click at [594, 332] on div "TC #1" at bounding box center [573, 326] width 134 height 12
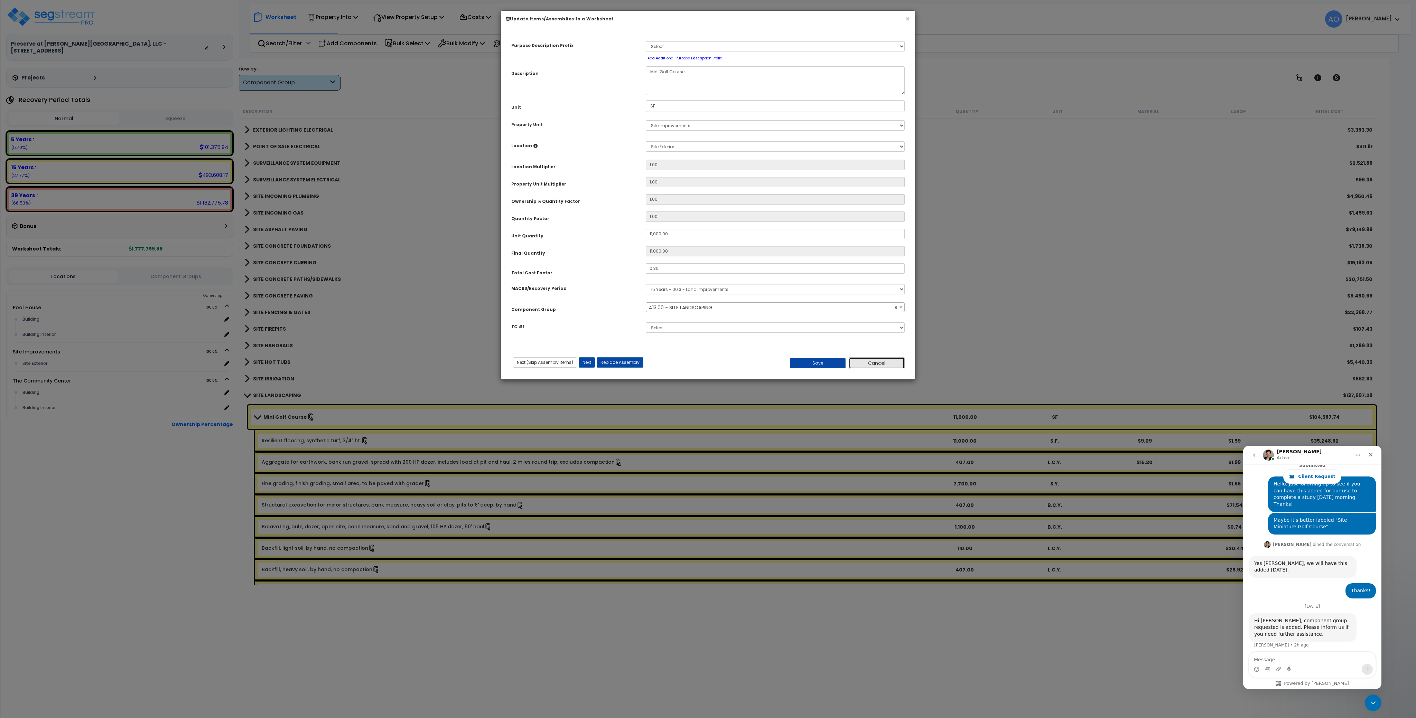
click at [882, 368] on button "Cancel" at bounding box center [877, 363] width 56 height 12
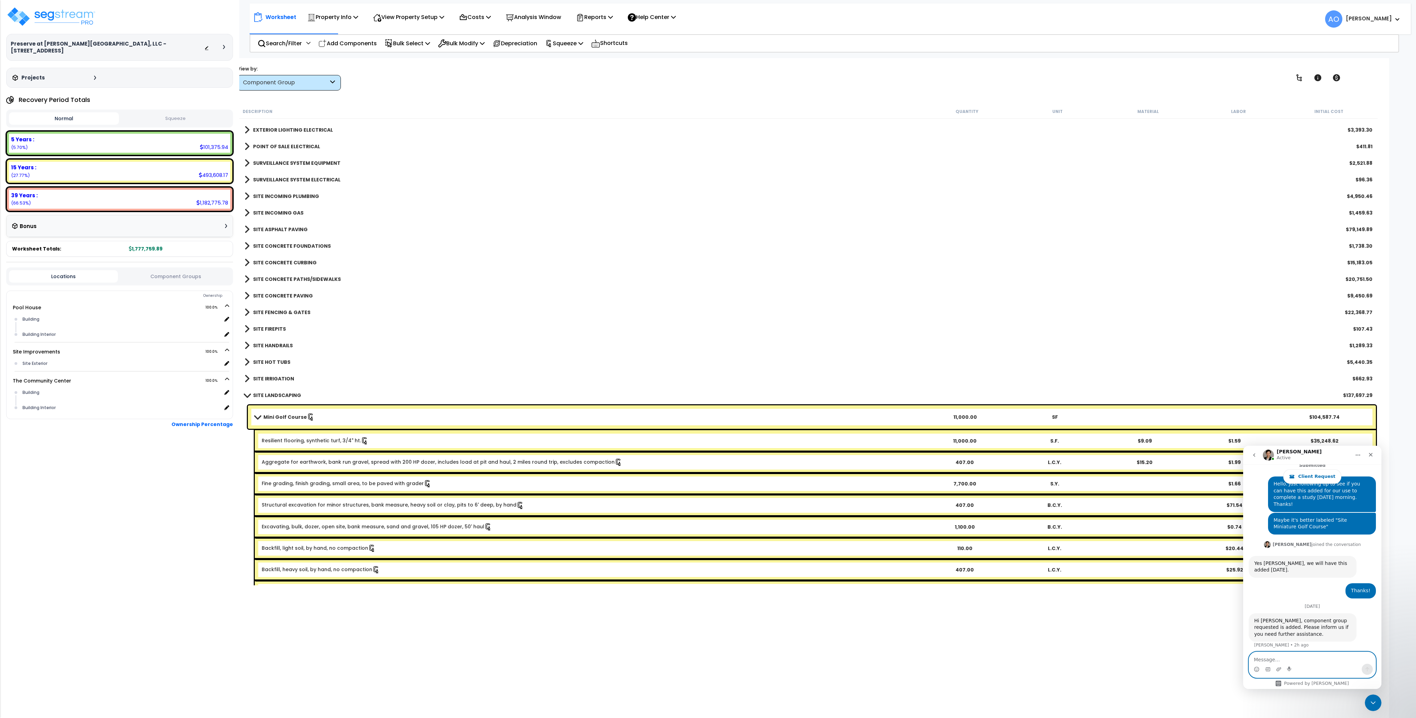
click at [1308, 661] on textarea "Message…" at bounding box center [1312, 658] width 127 height 12
type textarea "Just logged out and back in...still can't see the new Component Group."
click at [1367, 669] on icon "Send a message…" at bounding box center [1368, 670] width 4 height 4
